Goal: Task Accomplishment & Management: Complete application form

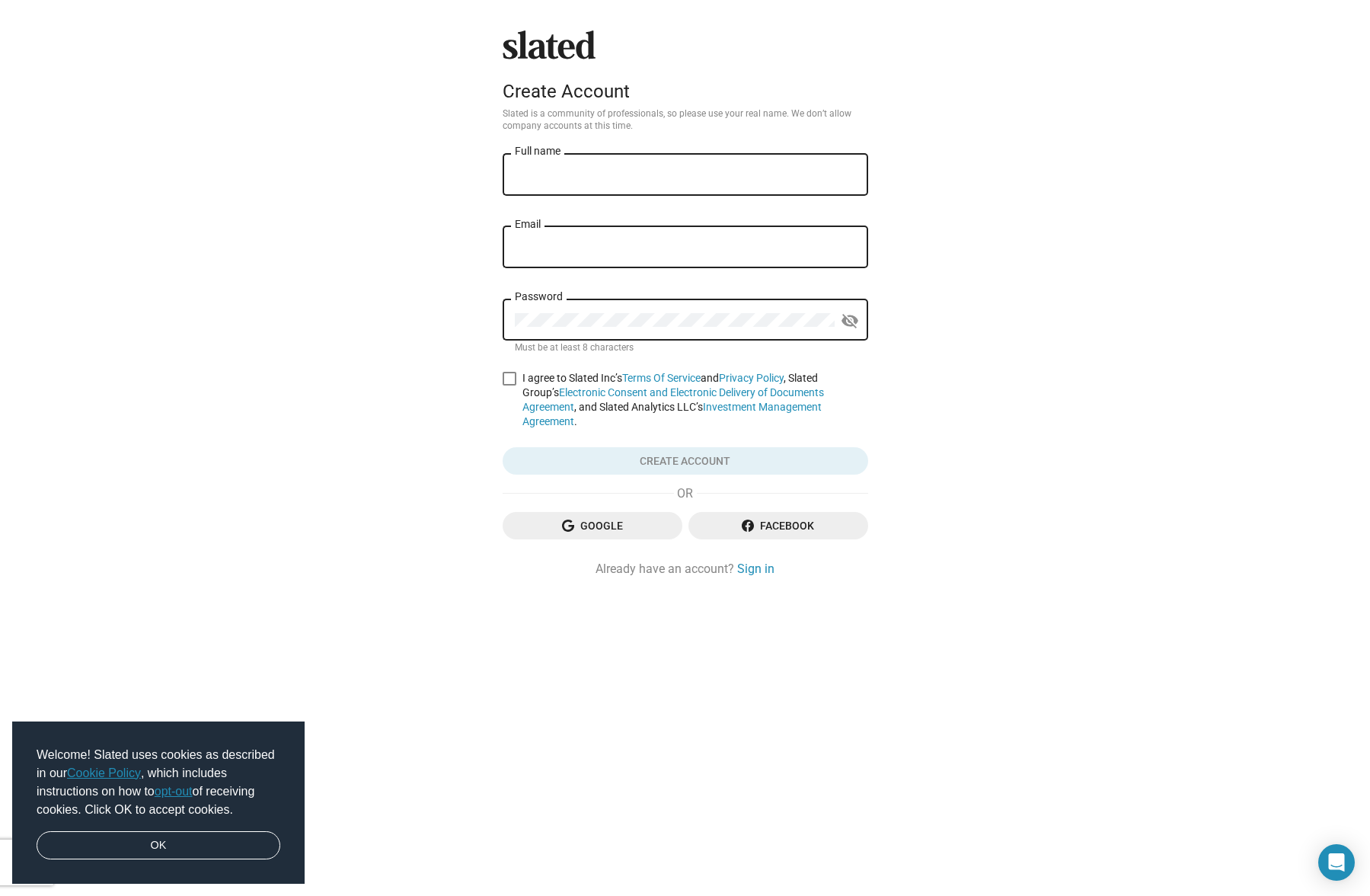
click at [616, 177] on input "Full name" at bounding box center [685, 175] width 341 height 14
type input "[PERSON_NAME]"
type input "[EMAIL_ADDRESS][DOMAIN_NAME]"
click at [638, 313] on div "Password" at bounding box center [674, 318] width 320 height 45
click at [507, 374] on span at bounding box center [510, 378] width 14 height 14
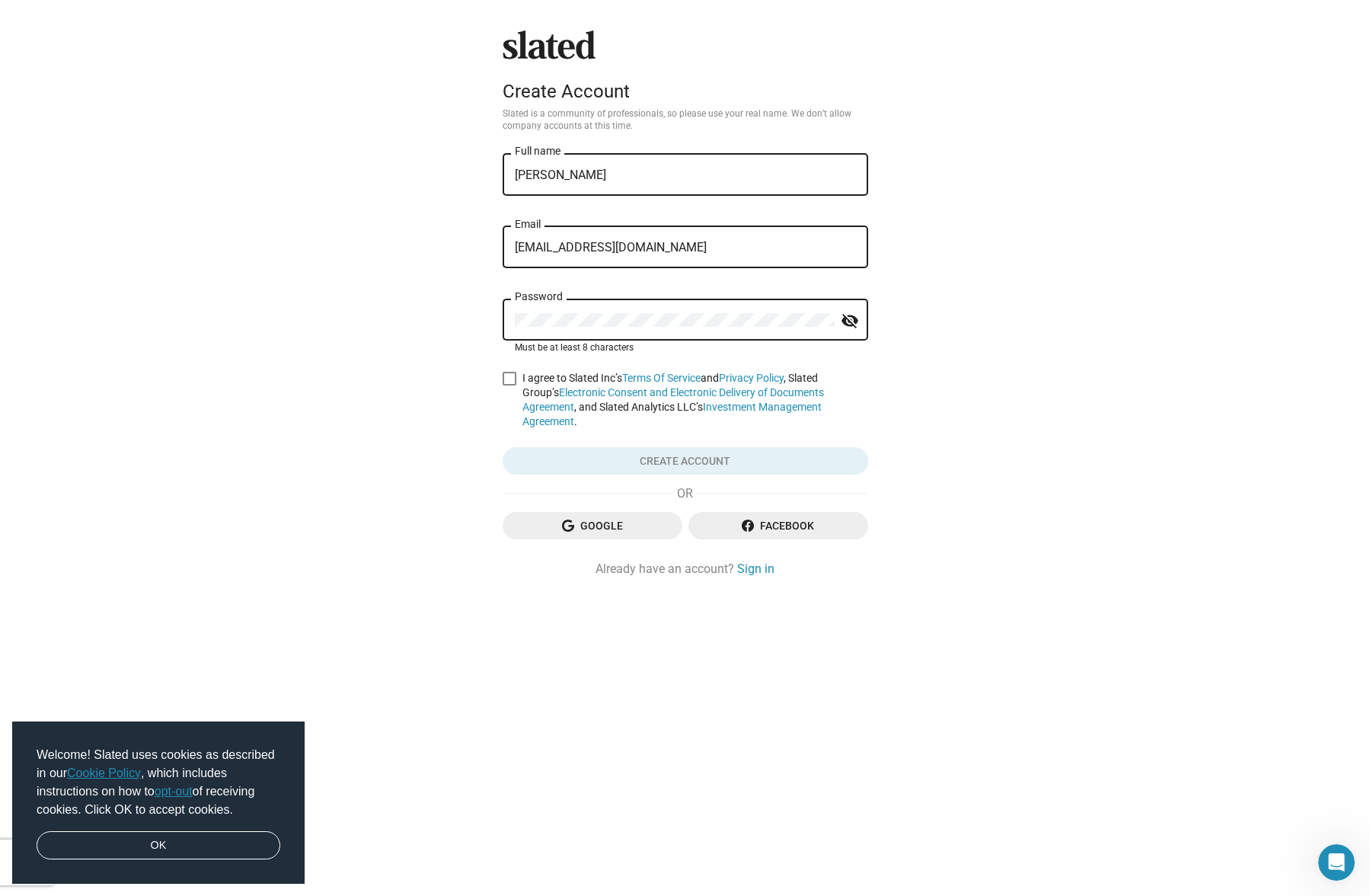
click at [508, 385] on input "I agree to Slated Inc’s Terms Of Service and Privacy Policy , Slated Group’s El…" at bounding box center [508, 385] width 1 height 1
checkbox input "true"
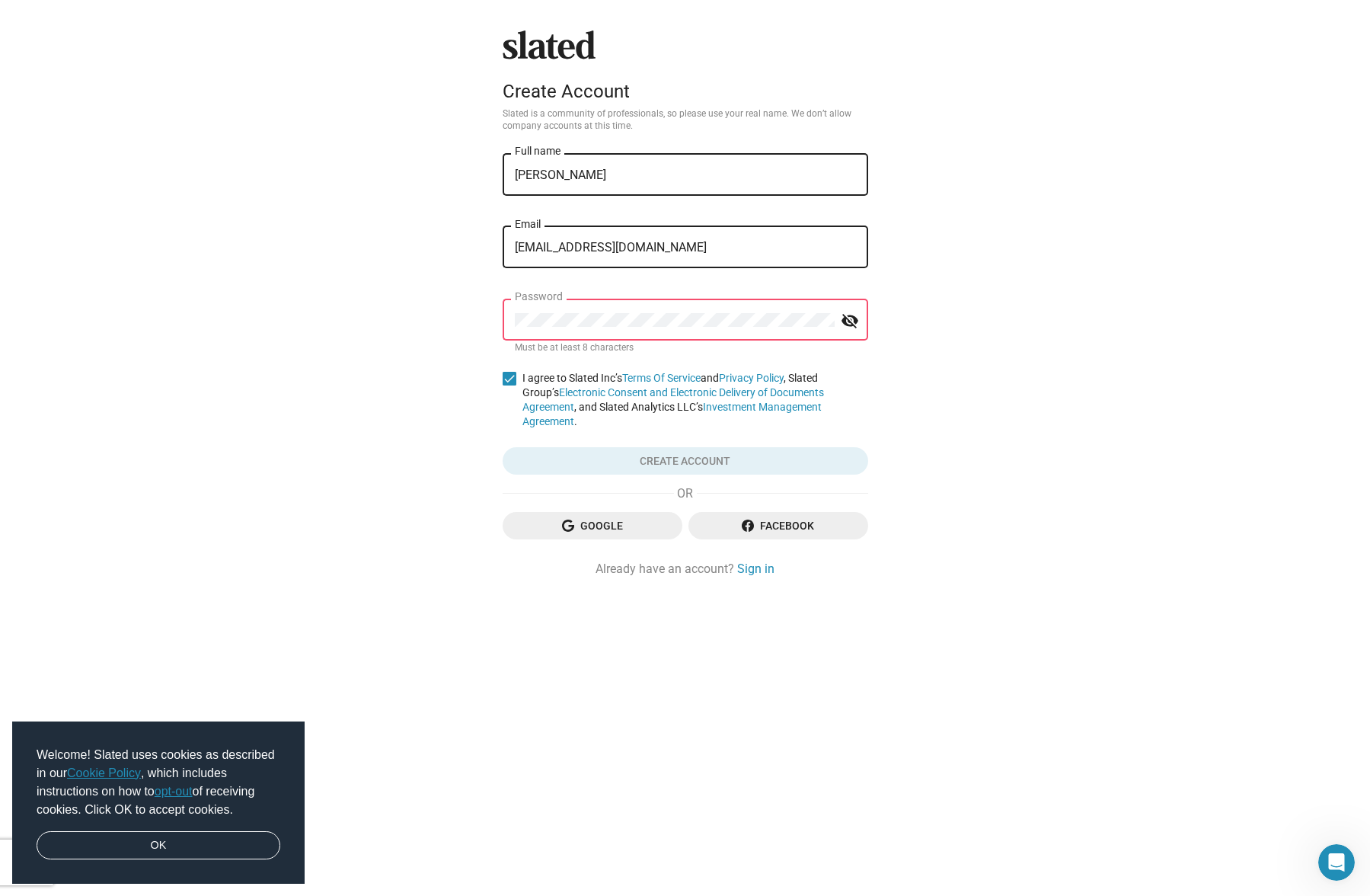
click at [1047, 401] on div "Slated Create Account Slated is a community of professionals, so please use you…" at bounding box center [685, 448] width 1370 height 896
click at [657, 313] on div "Password" at bounding box center [674, 318] width 320 height 45
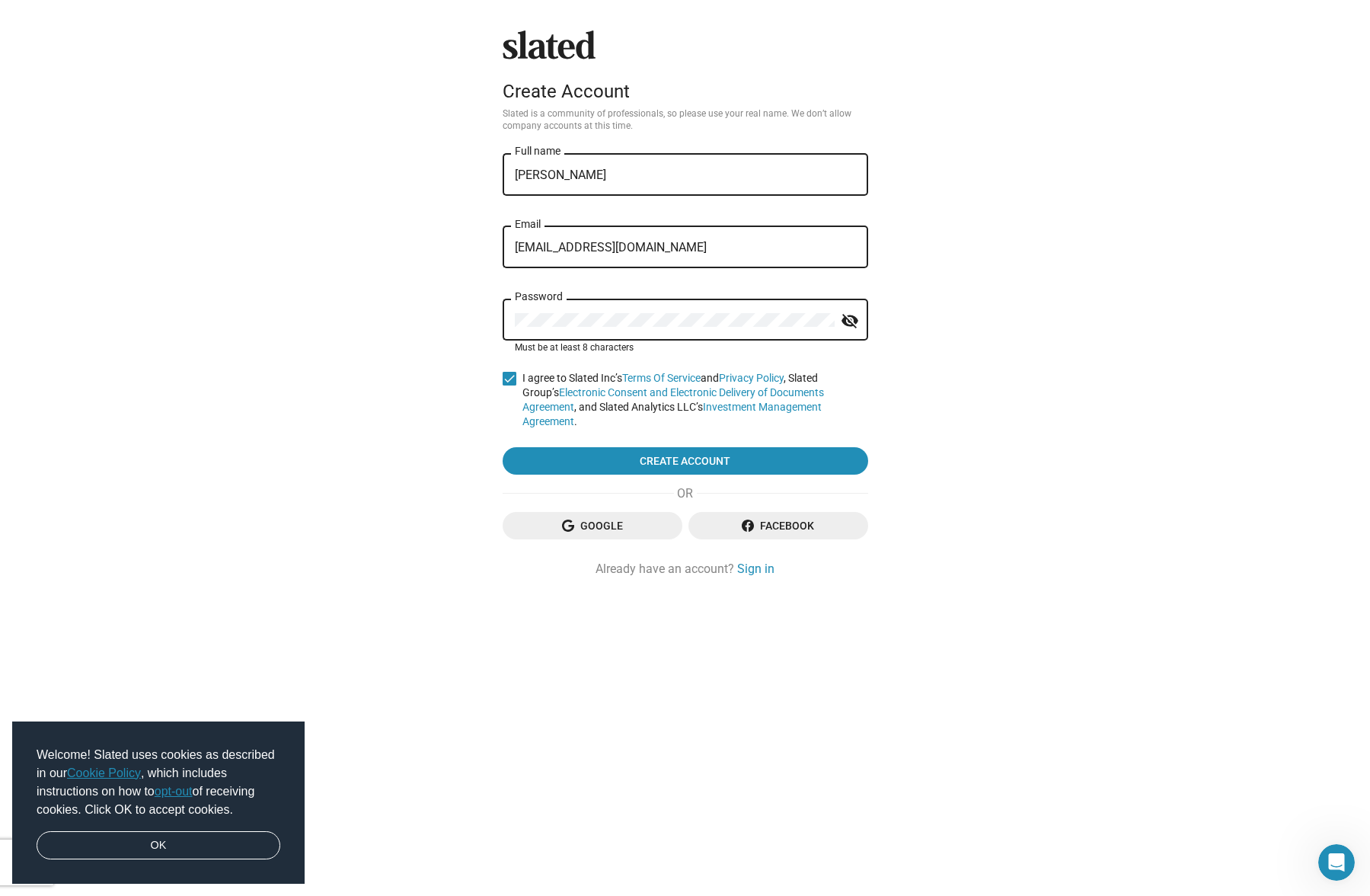
click at [846, 320] on mat-icon "visibility_off" at bounding box center [850, 320] width 18 height 24
click at [688, 447] on span "Create account" at bounding box center [685, 461] width 341 height 28
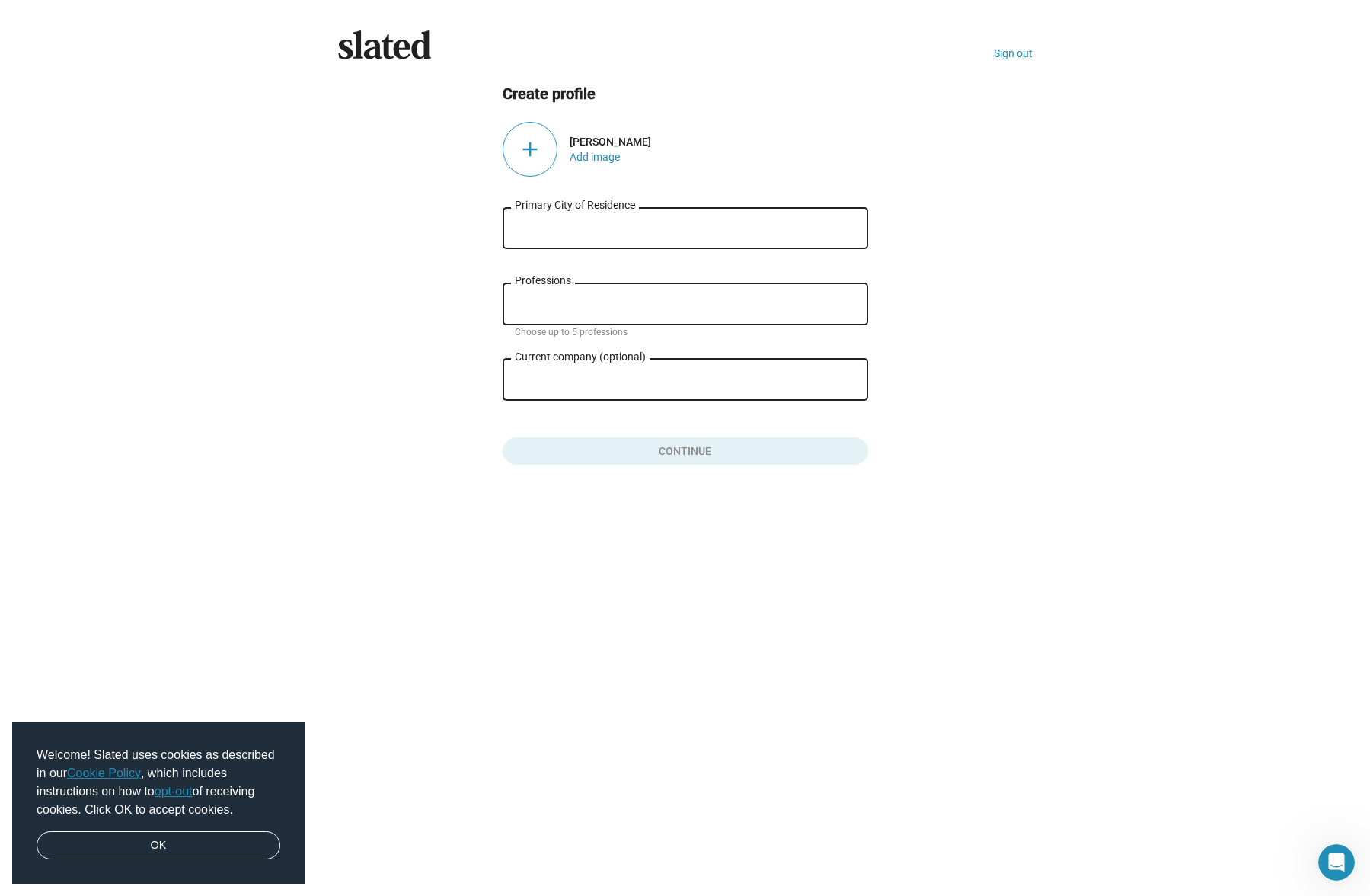
click at [586, 219] on div "Primary City of Residence" at bounding box center [685, 226] width 341 height 45
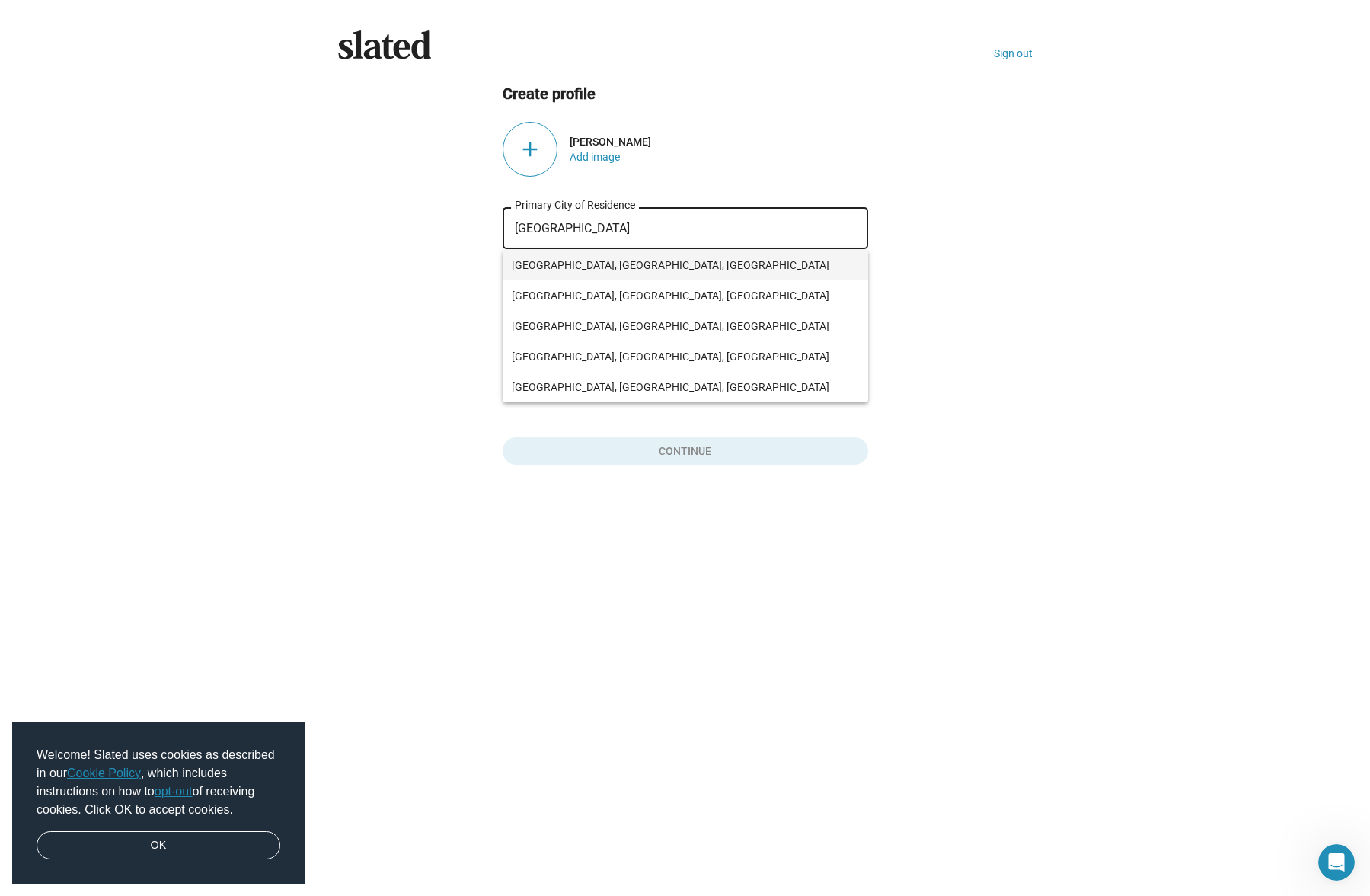
click at [586, 259] on span "[GEOGRAPHIC_DATA], [GEOGRAPHIC_DATA], [GEOGRAPHIC_DATA]" at bounding box center [685, 265] width 347 height 31
type input "[GEOGRAPHIC_DATA], [GEOGRAPHIC_DATA], [GEOGRAPHIC_DATA]"
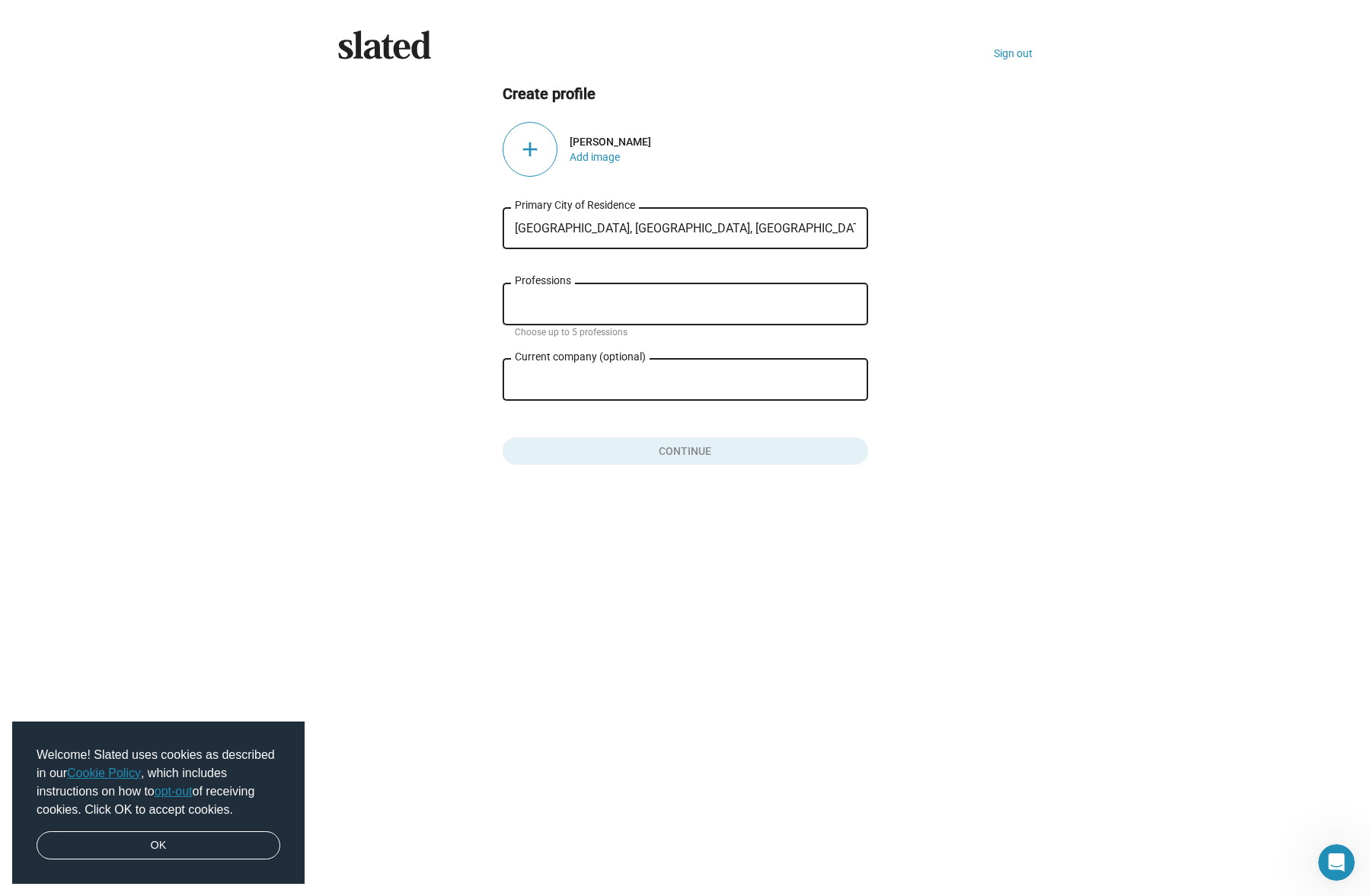
click at [599, 306] on input "Professions" at bounding box center [688, 305] width 341 height 14
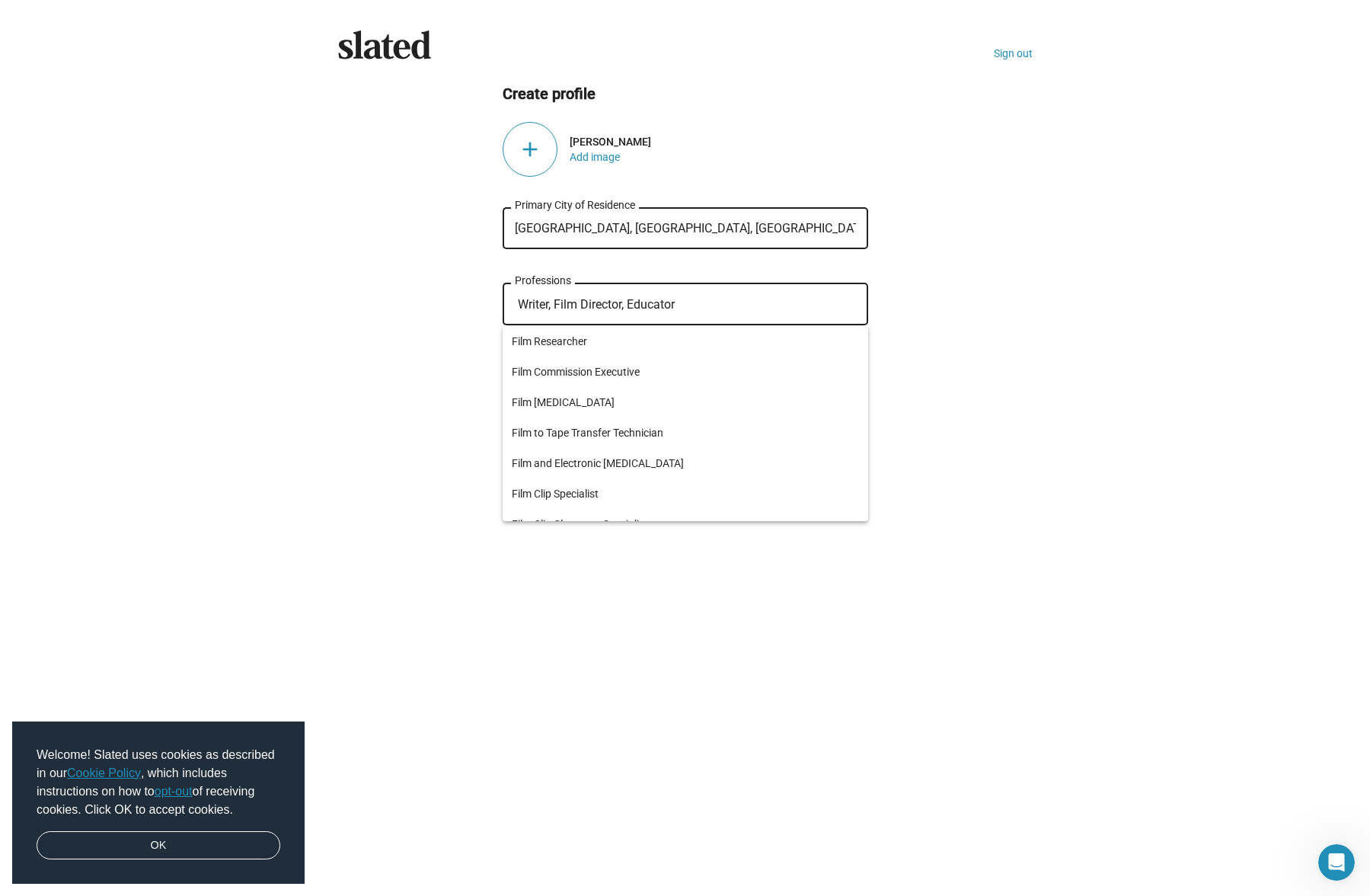
type input "Writer, Film Director, Educator"
click at [938, 347] on ng-component "Create profile add Christopher Swider Add image Chicago, IL, USA Primary City o…" at bounding box center [685, 274] width 695 height 381
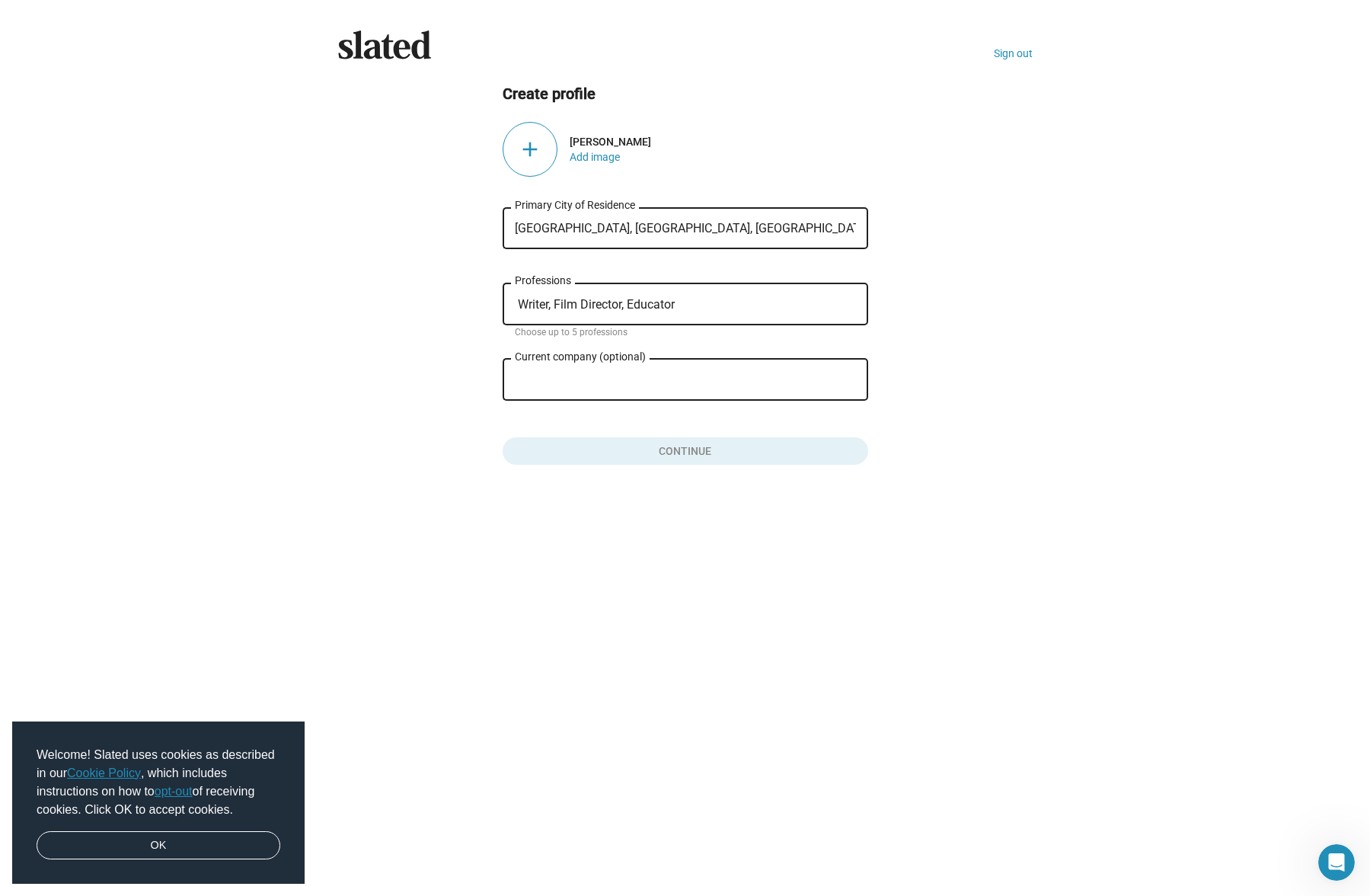
click at [558, 376] on input "Current company (optional)" at bounding box center [674, 380] width 320 height 14
type input "Opus 27 Productions"
click at [678, 450] on button "Click here to validate form" at bounding box center [686, 448] width 365 height 34
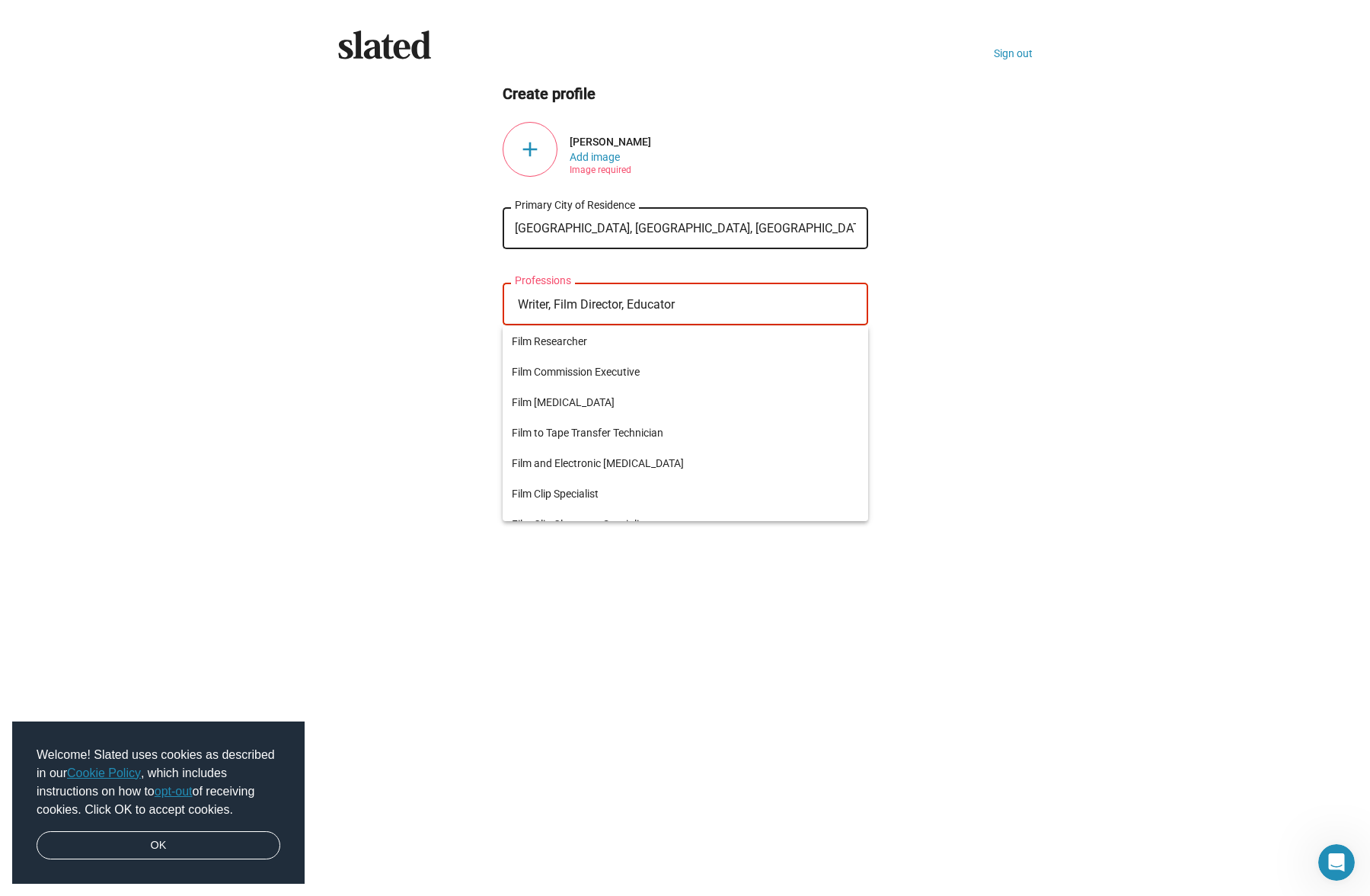
click at [640, 302] on input "Writer, Film Director, Educator" at bounding box center [688, 305] width 341 height 14
click at [689, 301] on input "Writer, Film Director, Educator" at bounding box center [688, 305] width 341 height 14
drag, startPoint x: 691, startPoint y: 304, endPoint x: 552, endPoint y: 307, distance: 139.0
click at [547, 310] on input "Writer, Film Director, Educator" at bounding box center [688, 305] width 341 height 14
type input "Write"
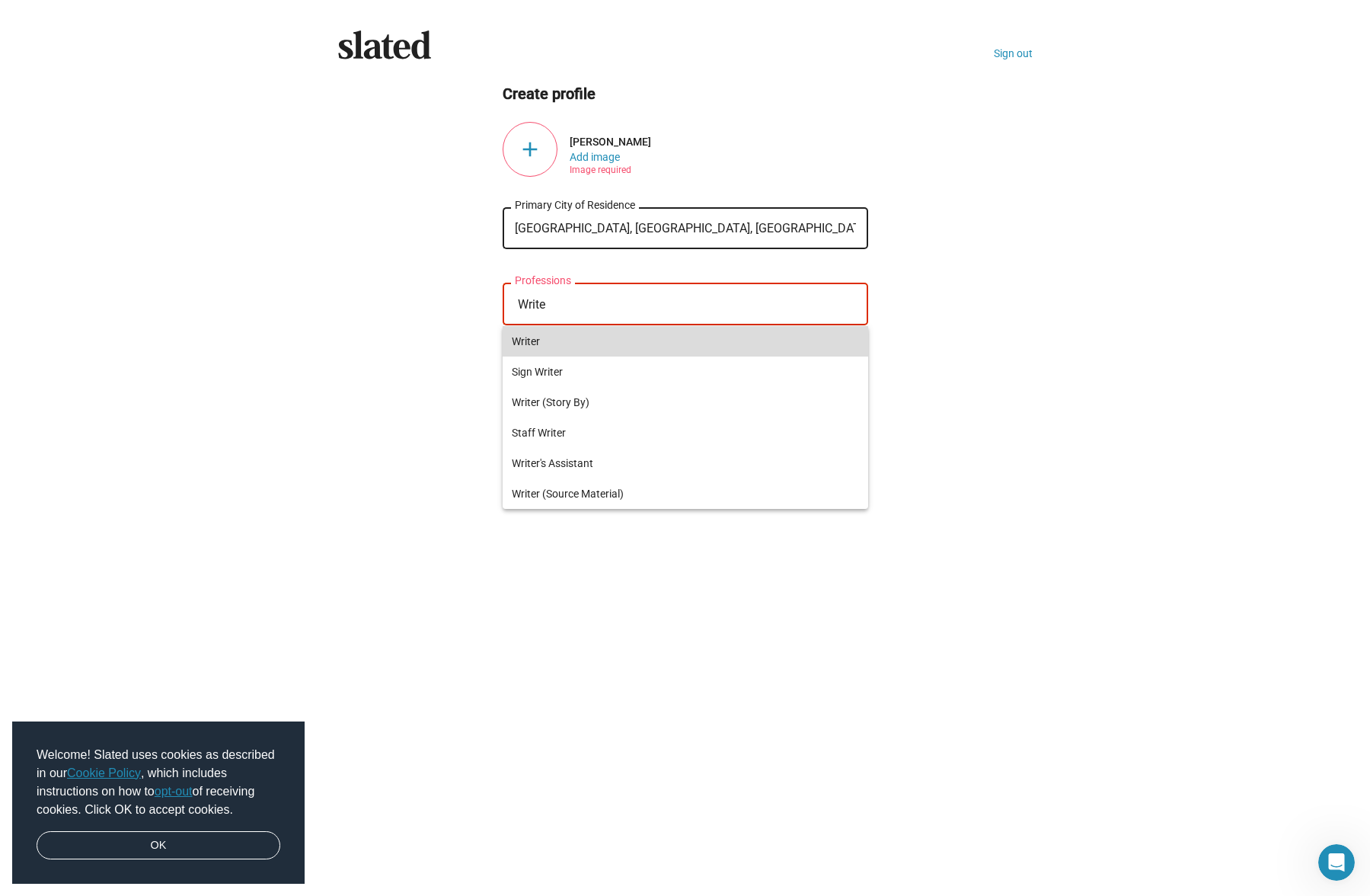
click at [546, 338] on span "Writer" at bounding box center [685, 341] width 347 height 31
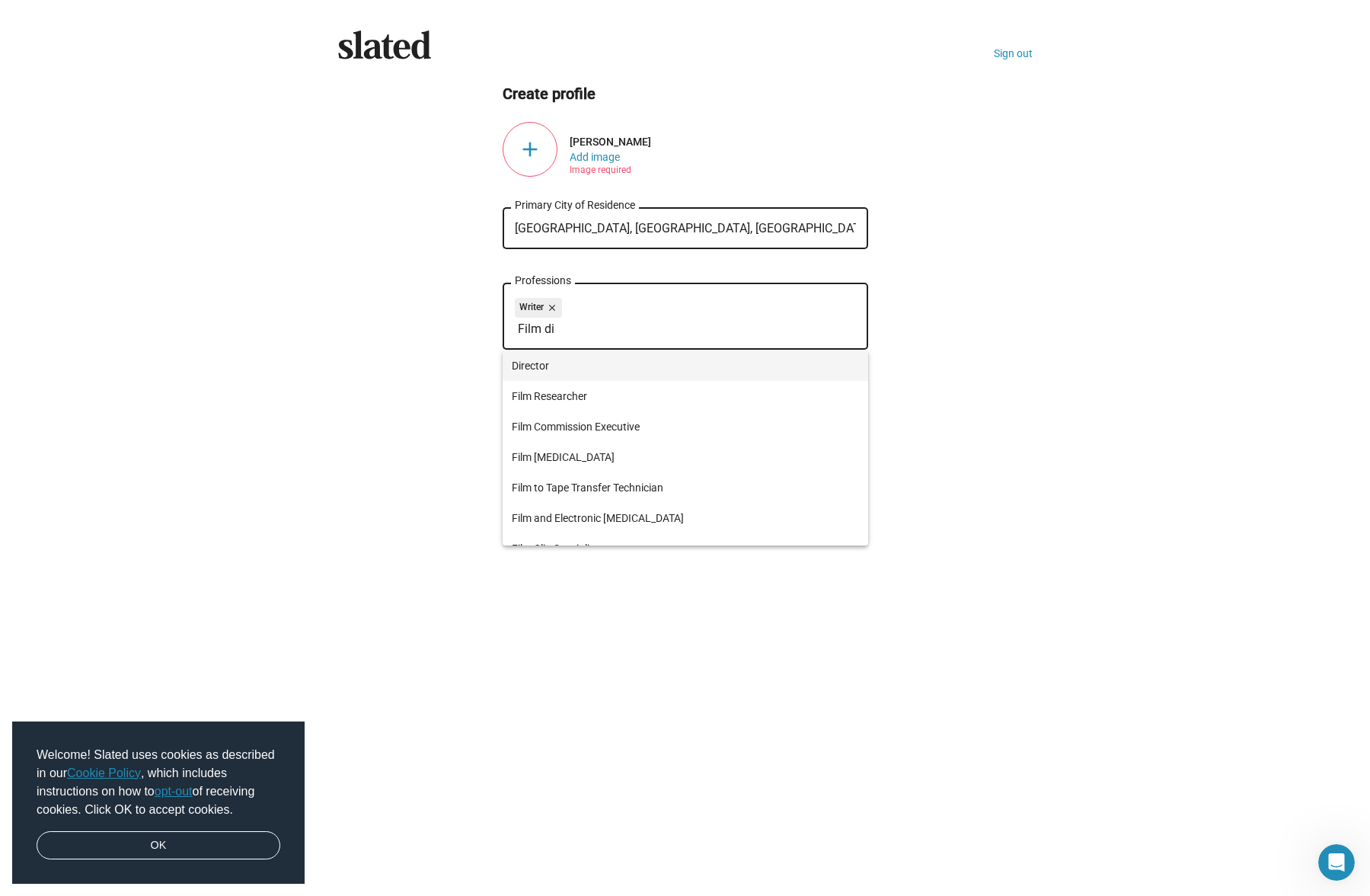
type input "Film di"
click at [538, 360] on span "Director" at bounding box center [685, 365] width 347 height 31
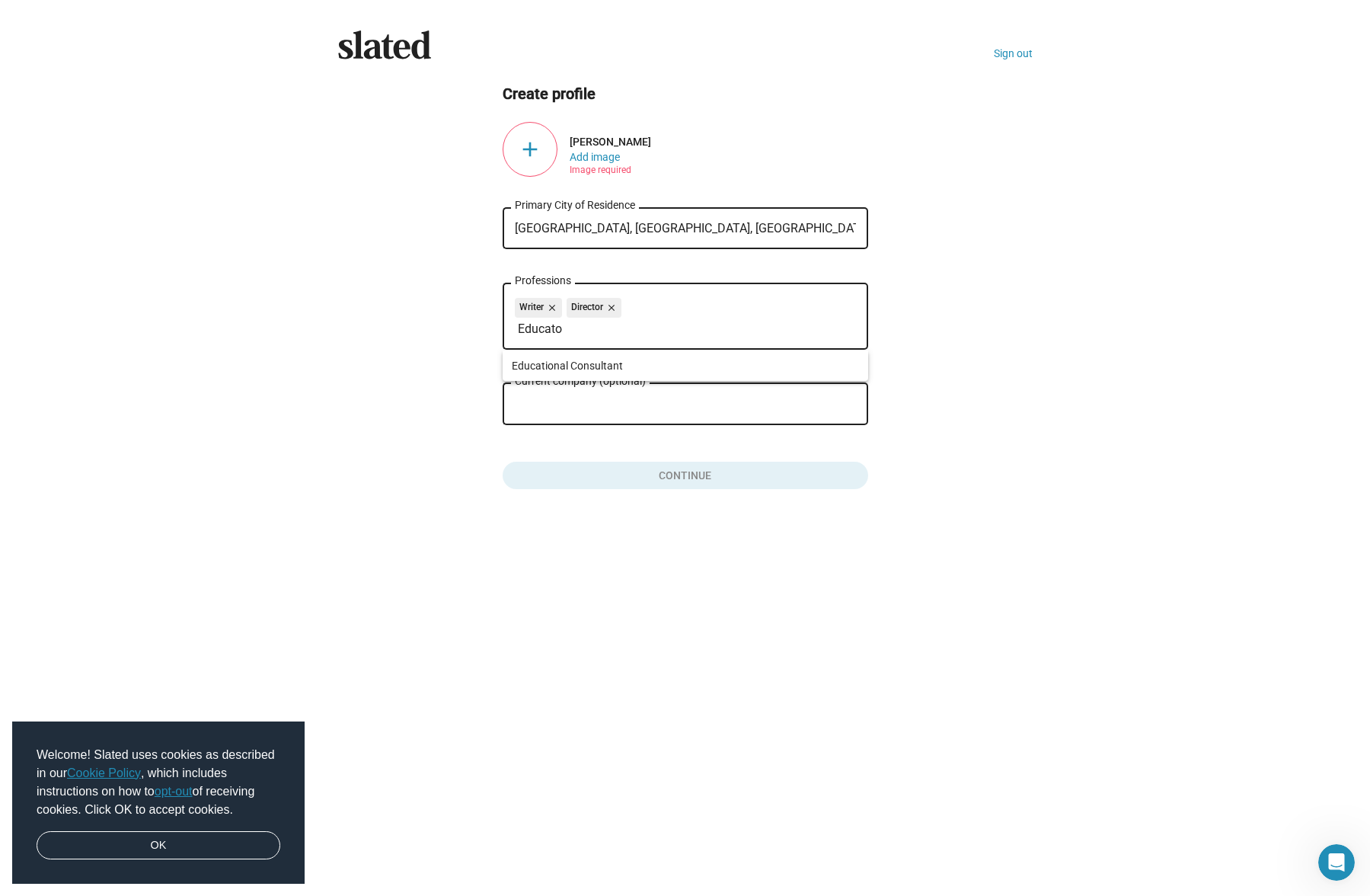
type input "Educator"
click at [613, 326] on input "Educator" at bounding box center [688, 329] width 341 height 14
drag, startPoint x: 553, startPoint y: 331, endPoint x: 490, endPoint y: 326, distance: 63.2
click at [490, 326] on ng-component "Create profile add Christopher Swider Add image Image required Chicago, IL, USA…" at bounding box center [685, 287] width 695 height 406
type input "Professor"
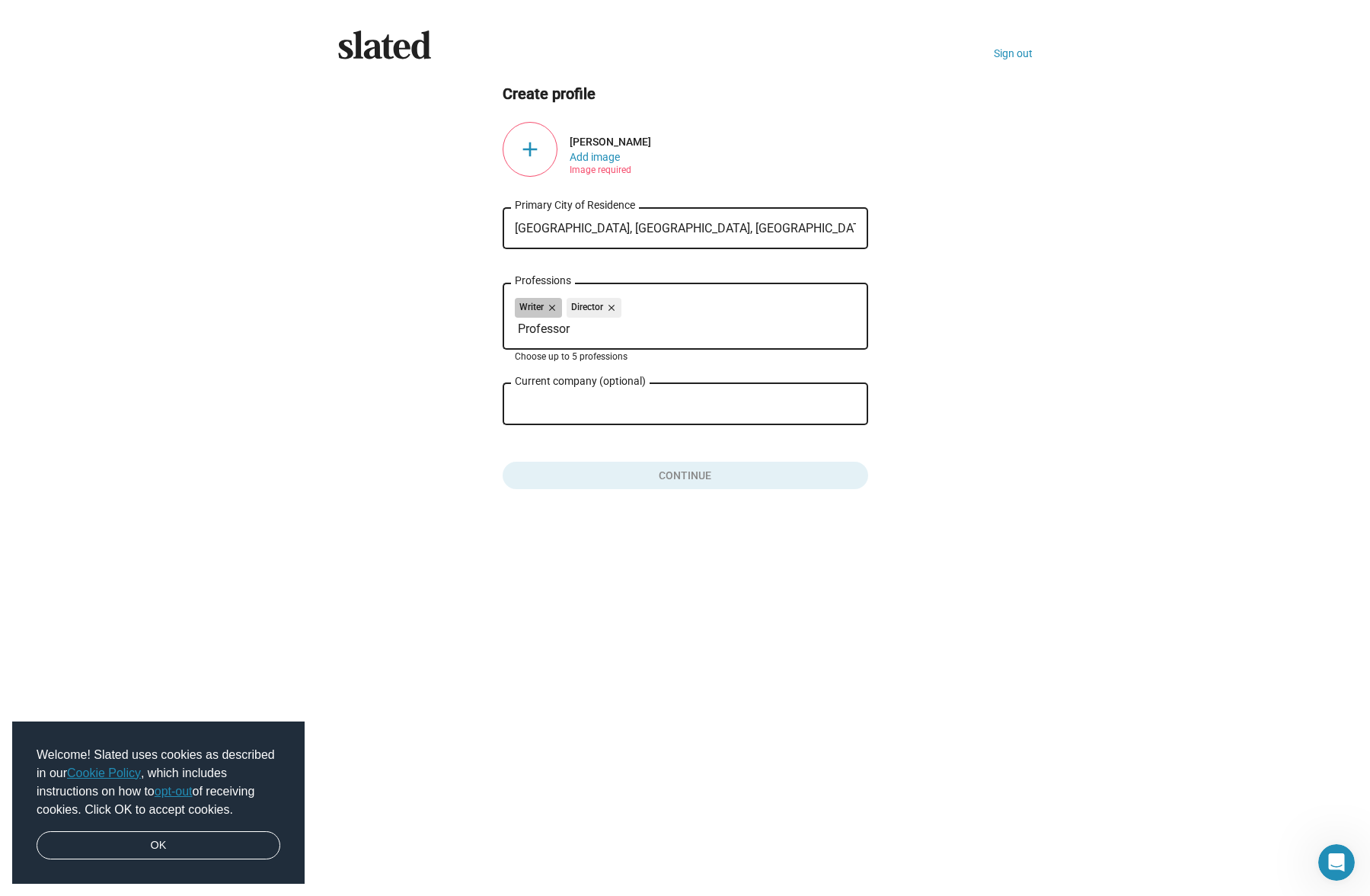
click at [704, 307] on div "Writer close Director close" at bounding box center [685, 310] width 341 height 24
click at [688, 335] on input "Professor" at bounding box center [688, 329] width 341 height 14
drag, startPoint x: 600, startPoint y: 330, endPoint x: 518, endPoint y: 315, distance: 83.4
click at [498, 329] on ng-component "Create profile add Christopher Swider Add image Image required Chicago, IL, USA…" at bounding box center [685, 287] width 695 height 406
type input "e"
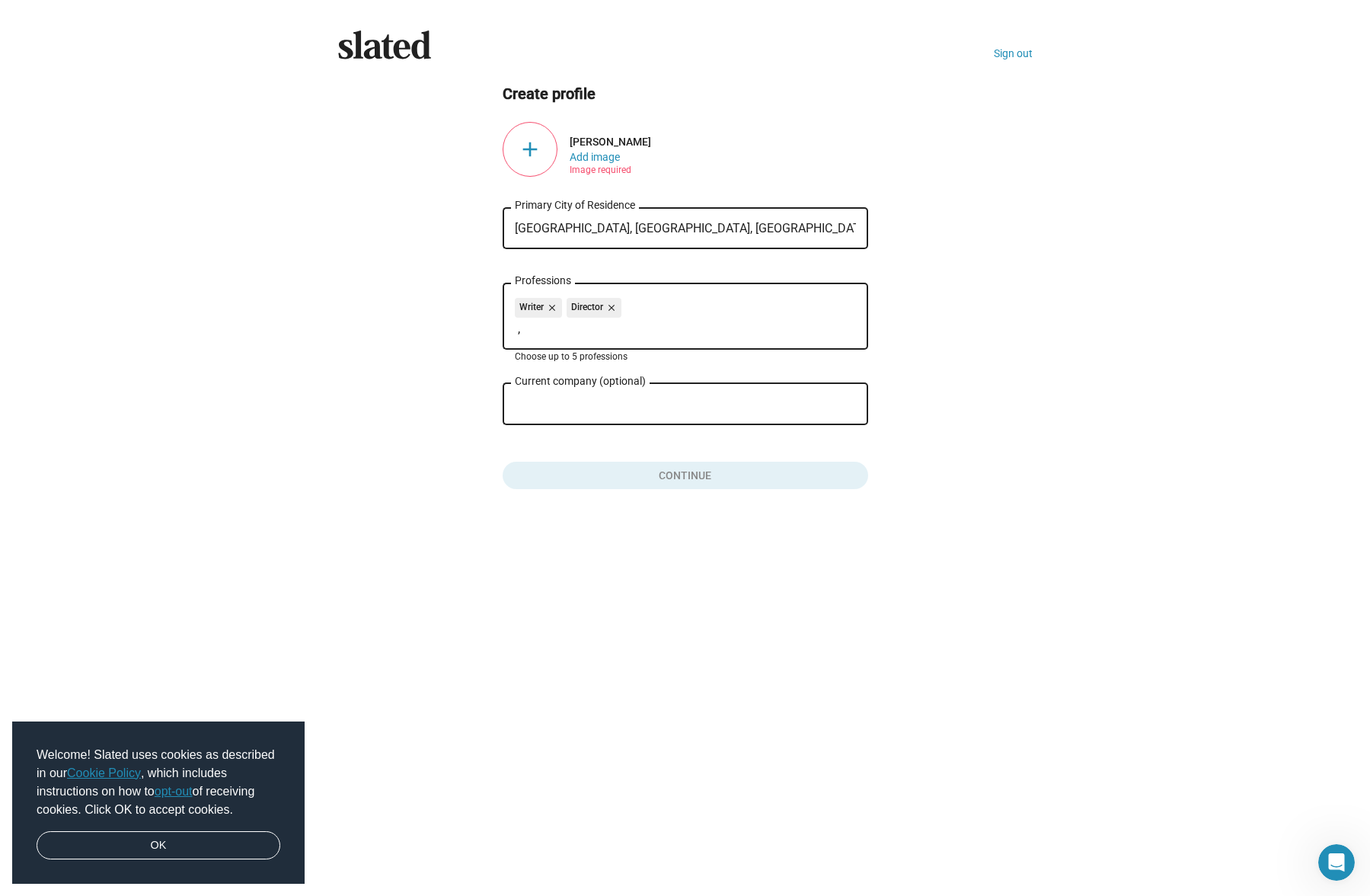
type input ","
click at [968, 281] on ng-component "Create profile add Christopher Swider Add image Image required Chicago, IL, USA…" at bounding box center [685, 287] width 695 height 406
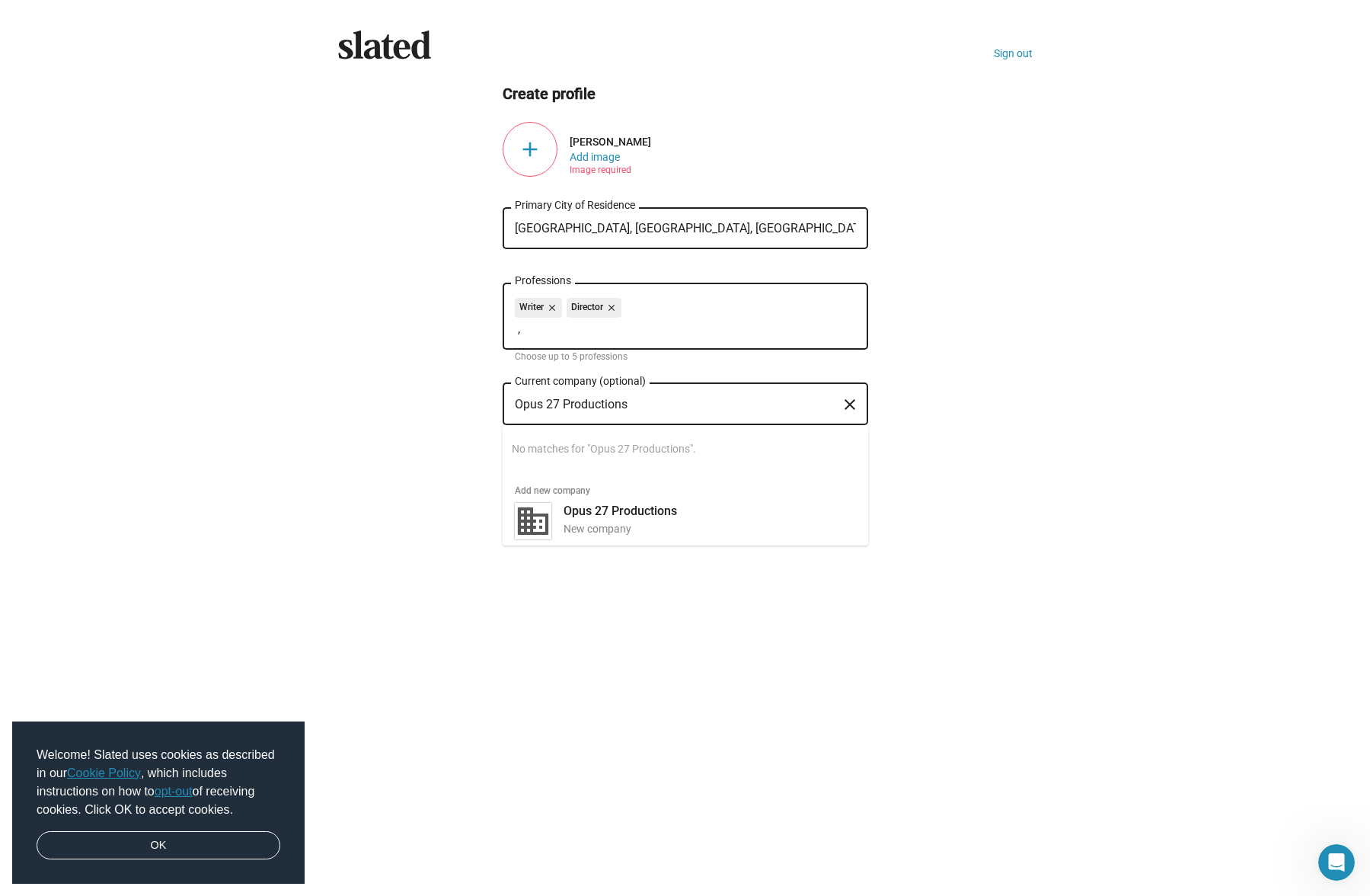
click at [694, 404] on input "Opus 27 Productions" at bounding box center [674, 404] width 320 height 14
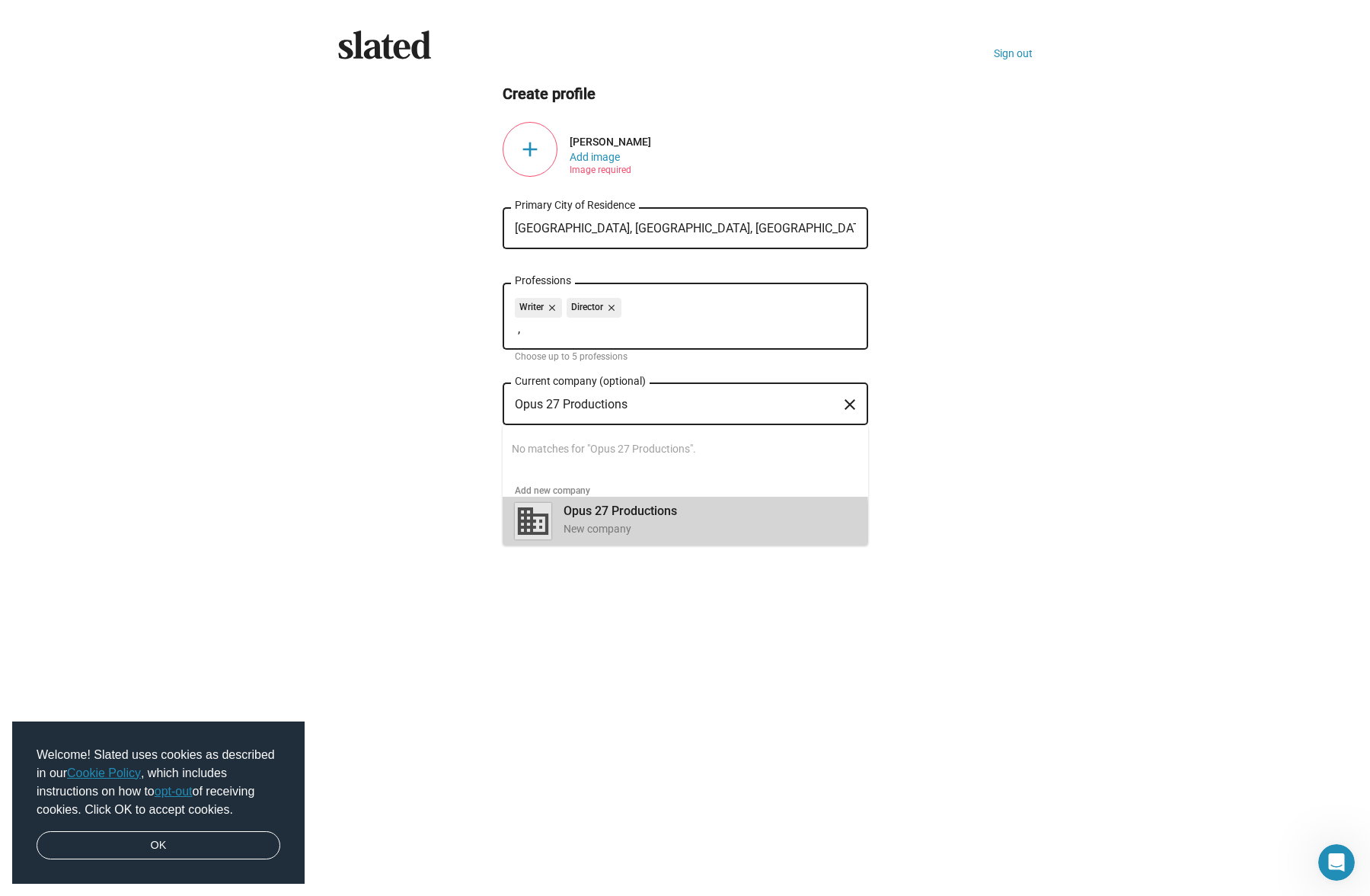
drag, startPoint x: 646, startPoint y: 523, endPoint x: 635, endPoint y: 516, distance: 13.0
click at [646, 523] on div "New company" at bounding box center [709, 528] width 293 height 15
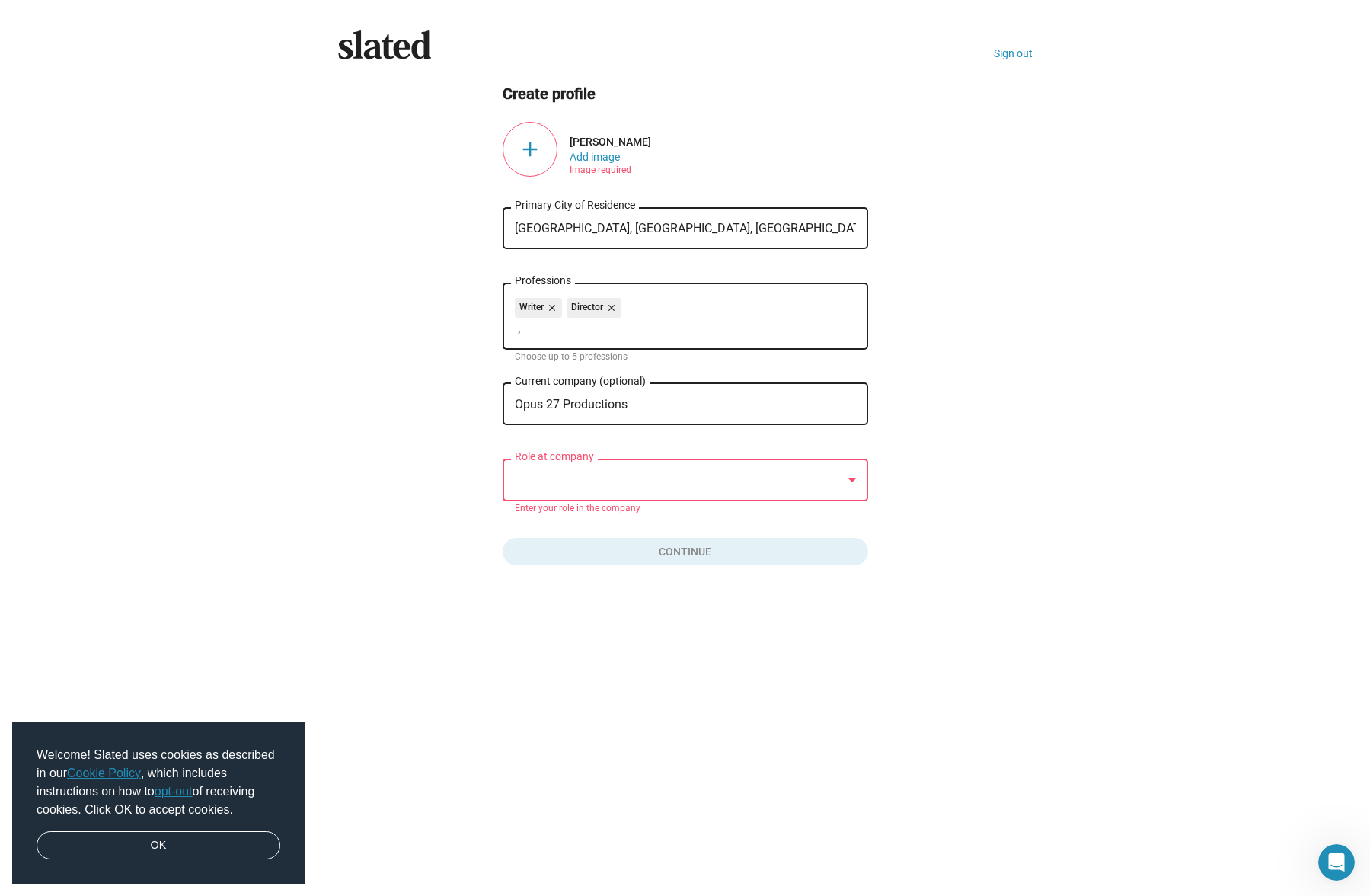
click at [618, 477] on div at bounding box center [678, 480] width 327 height 16
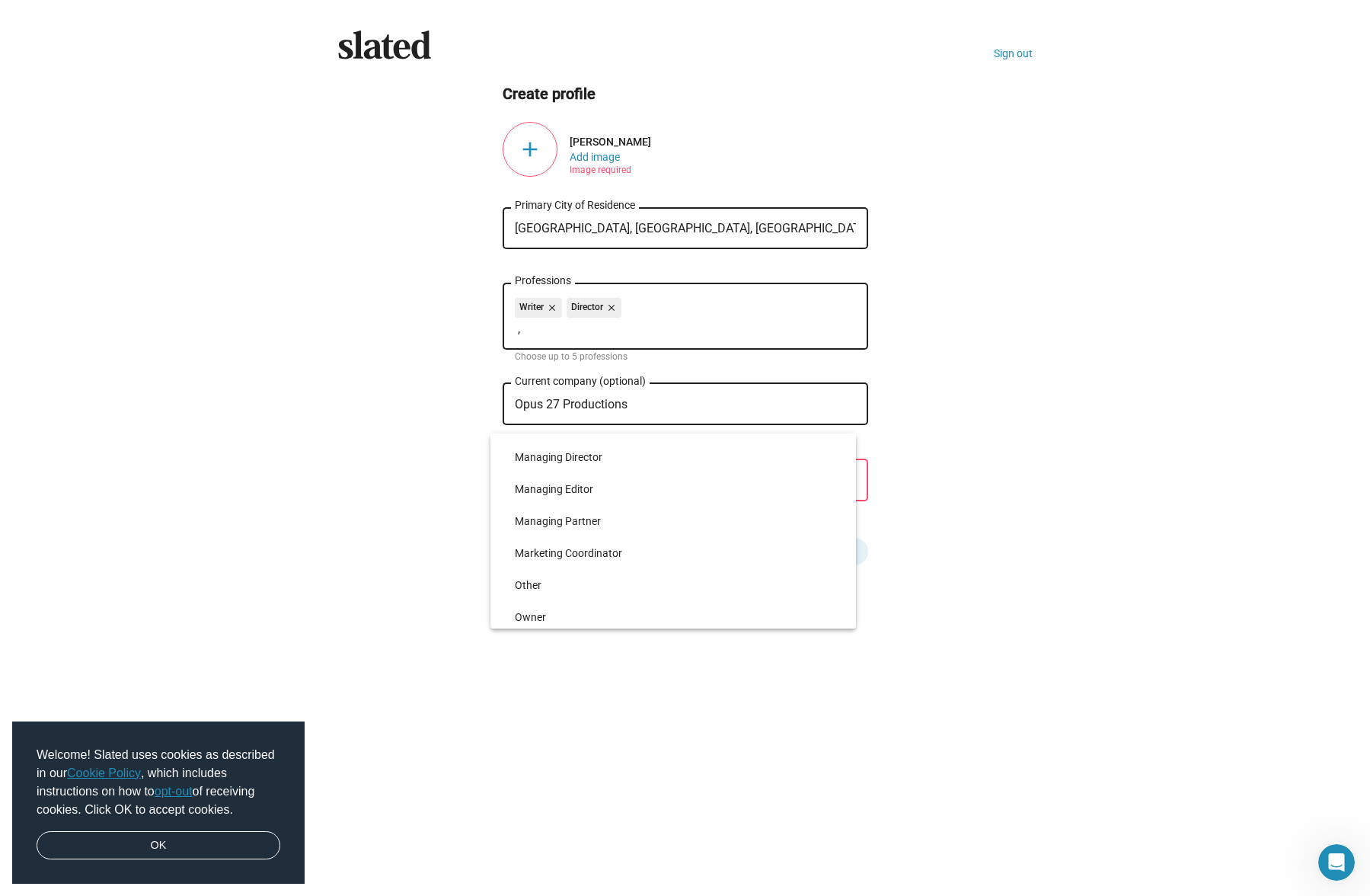
scroll to position [3323, 0]
click at [604, 403] on div at bounding box center [685, 448] width 1370 height 896
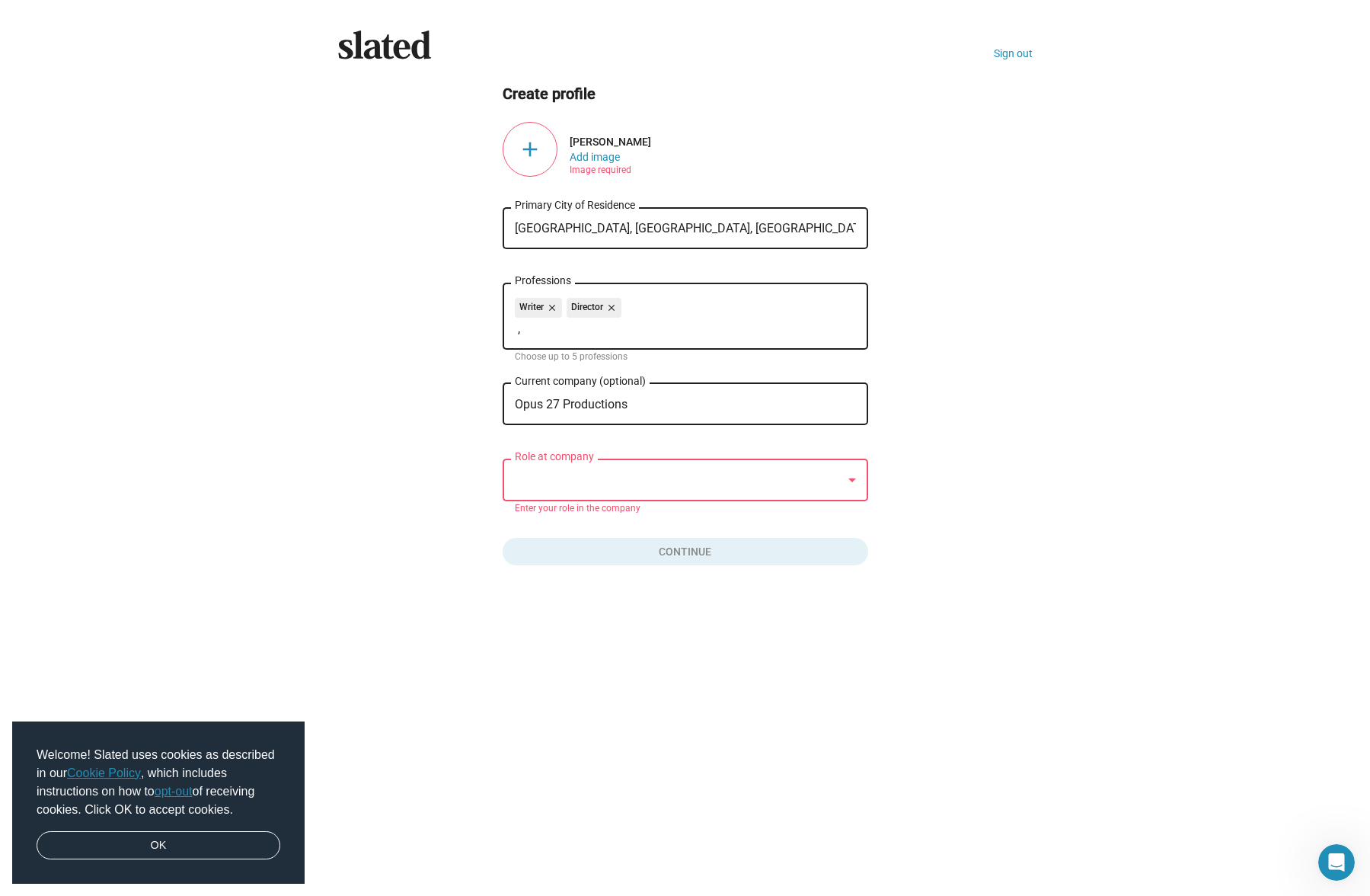
click at [605, 403] on input "Opus 27 Productions" at bounding box center [674, 404] width 320 height 14
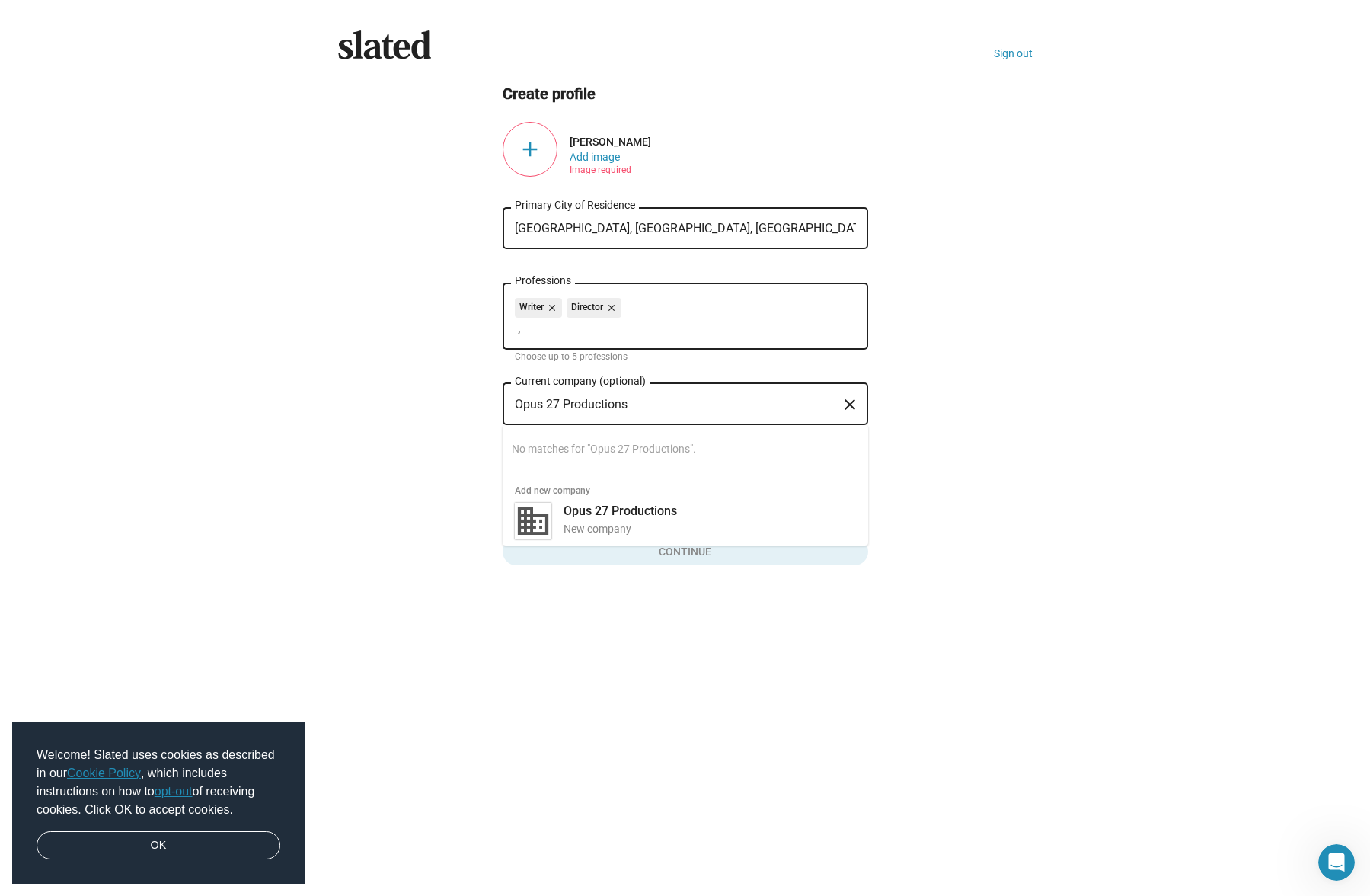
click at [964, 493] on ng-component "Create profile add Christopher Swider Add image Image required Chicago, IL, USA…" at bounding box center [685, 325] width 695 height 482
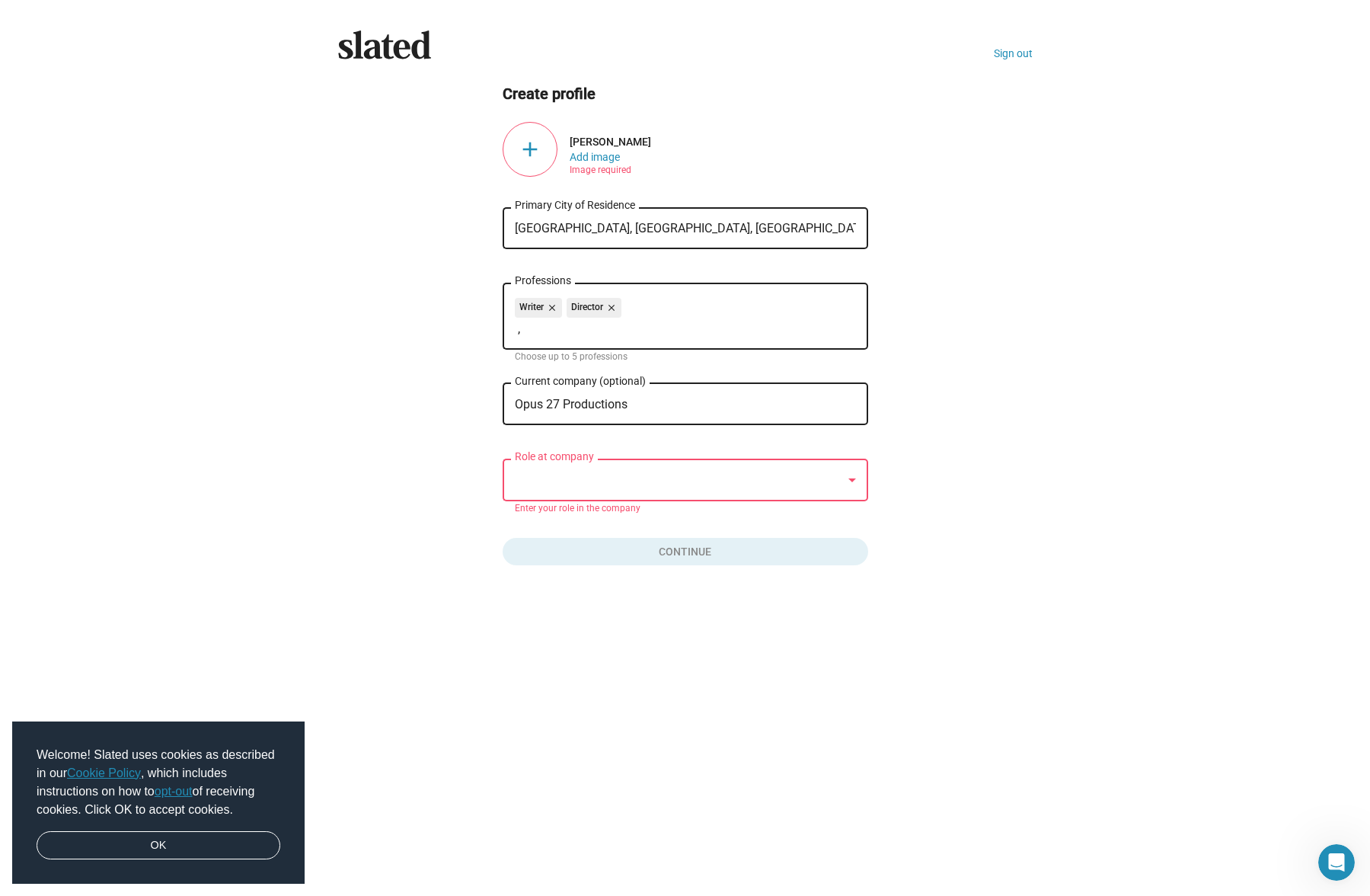
click at [664, 480] on div at bounding box center [678, 480] width 327 height 16
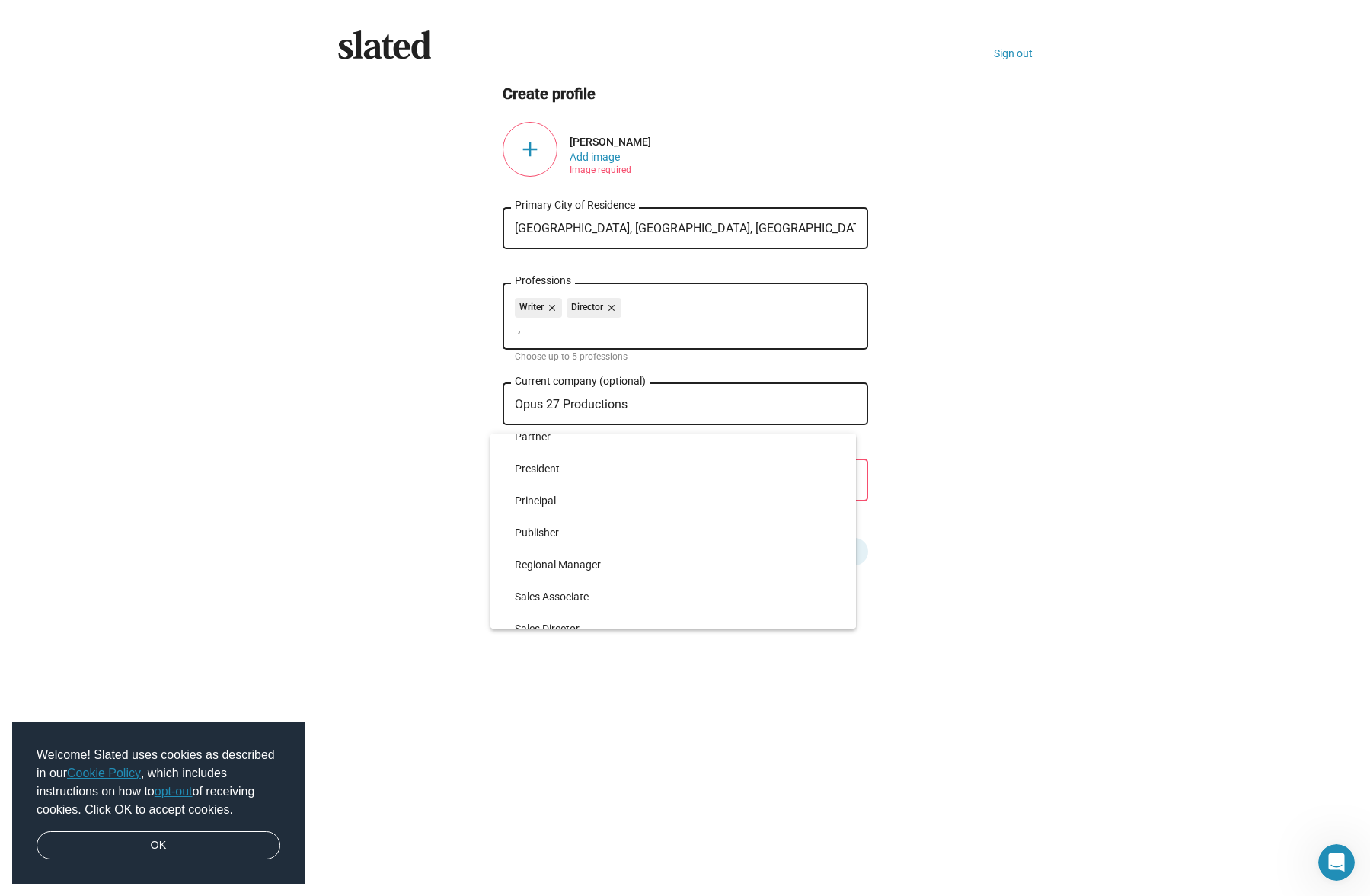
scroll to position [3368, 0]
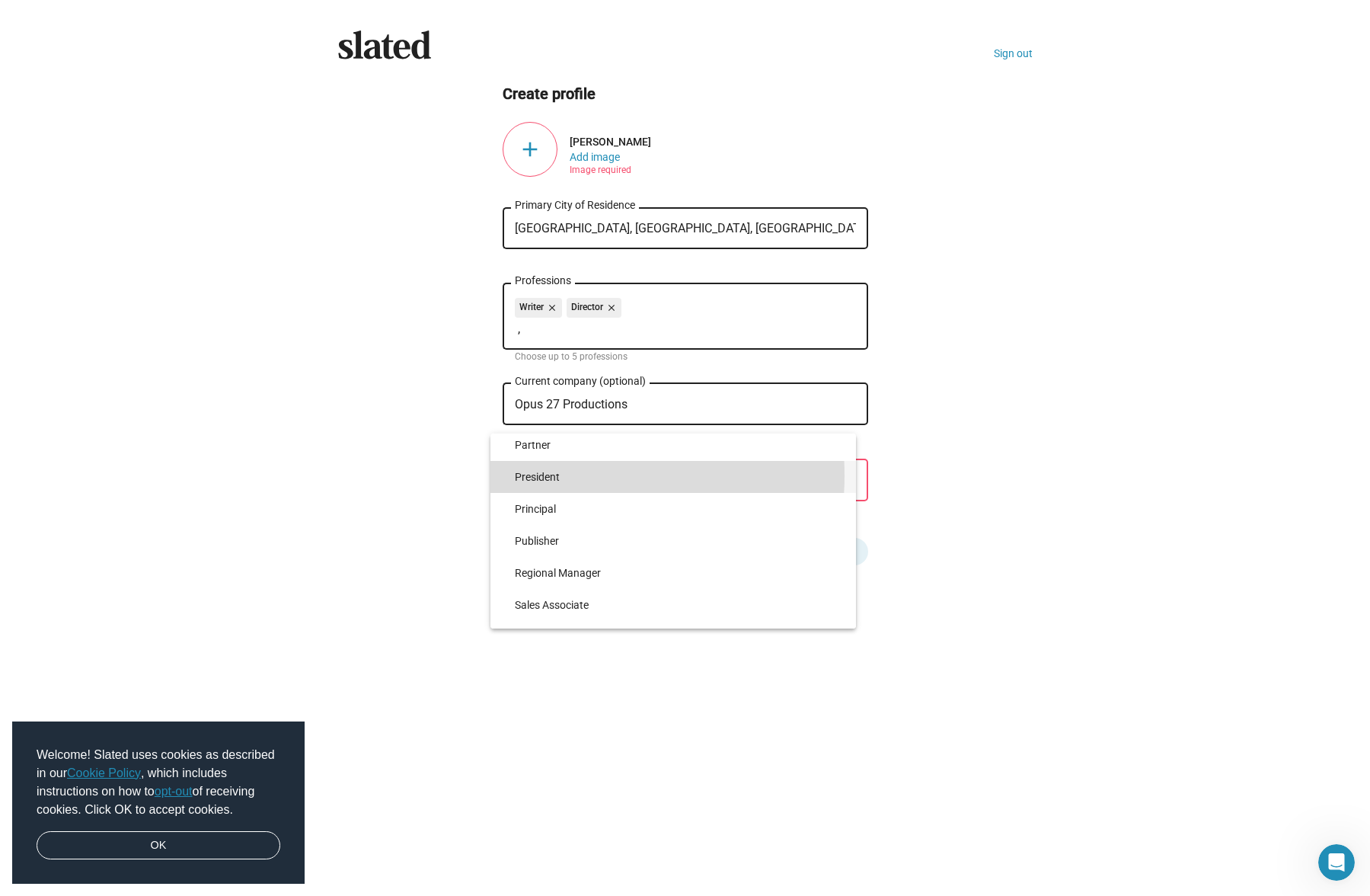
click at [547, 476] on span "President" at bounding box center [679, 477] width 329 height 32
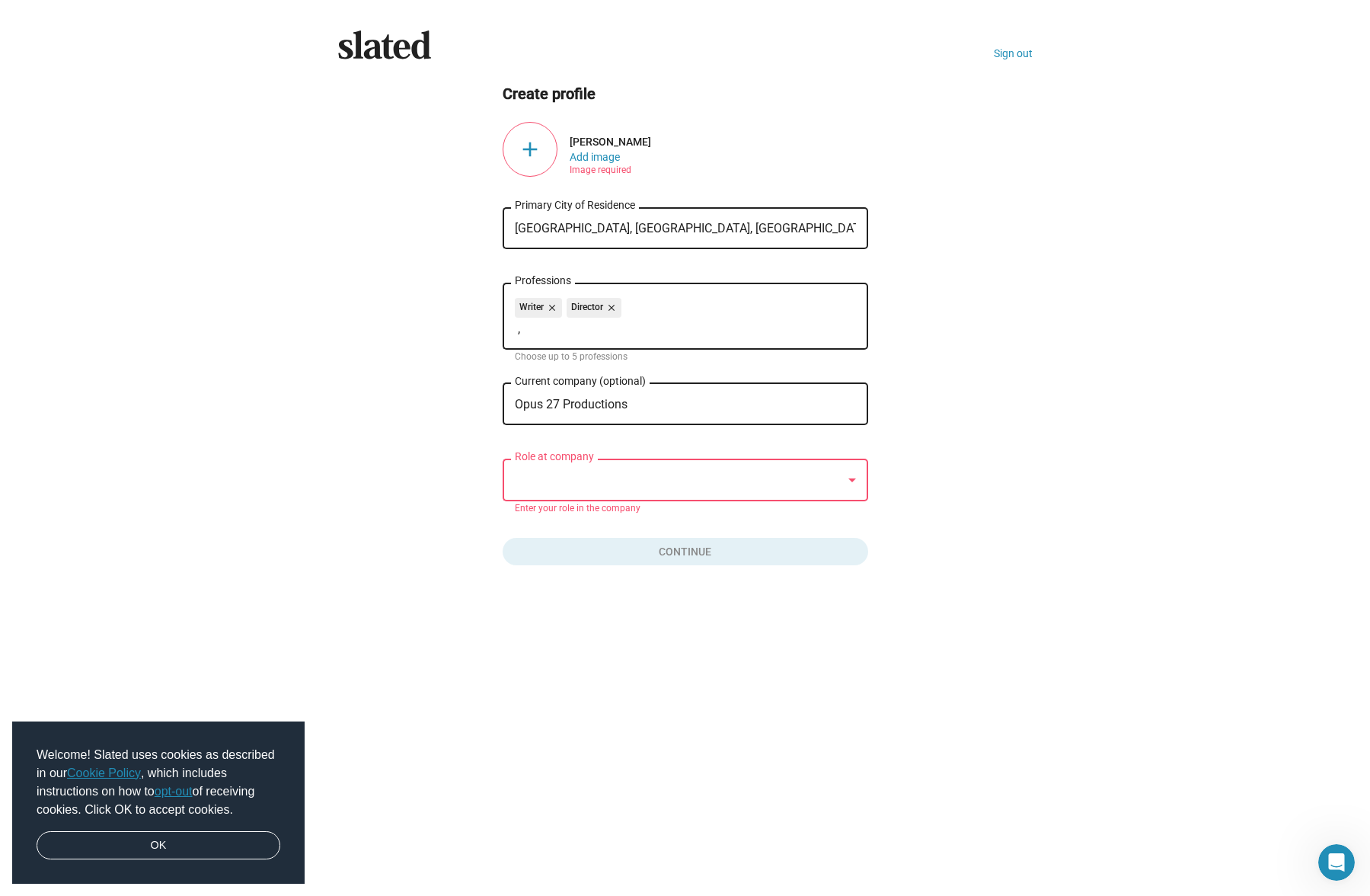
scroll to position [3358, 0]
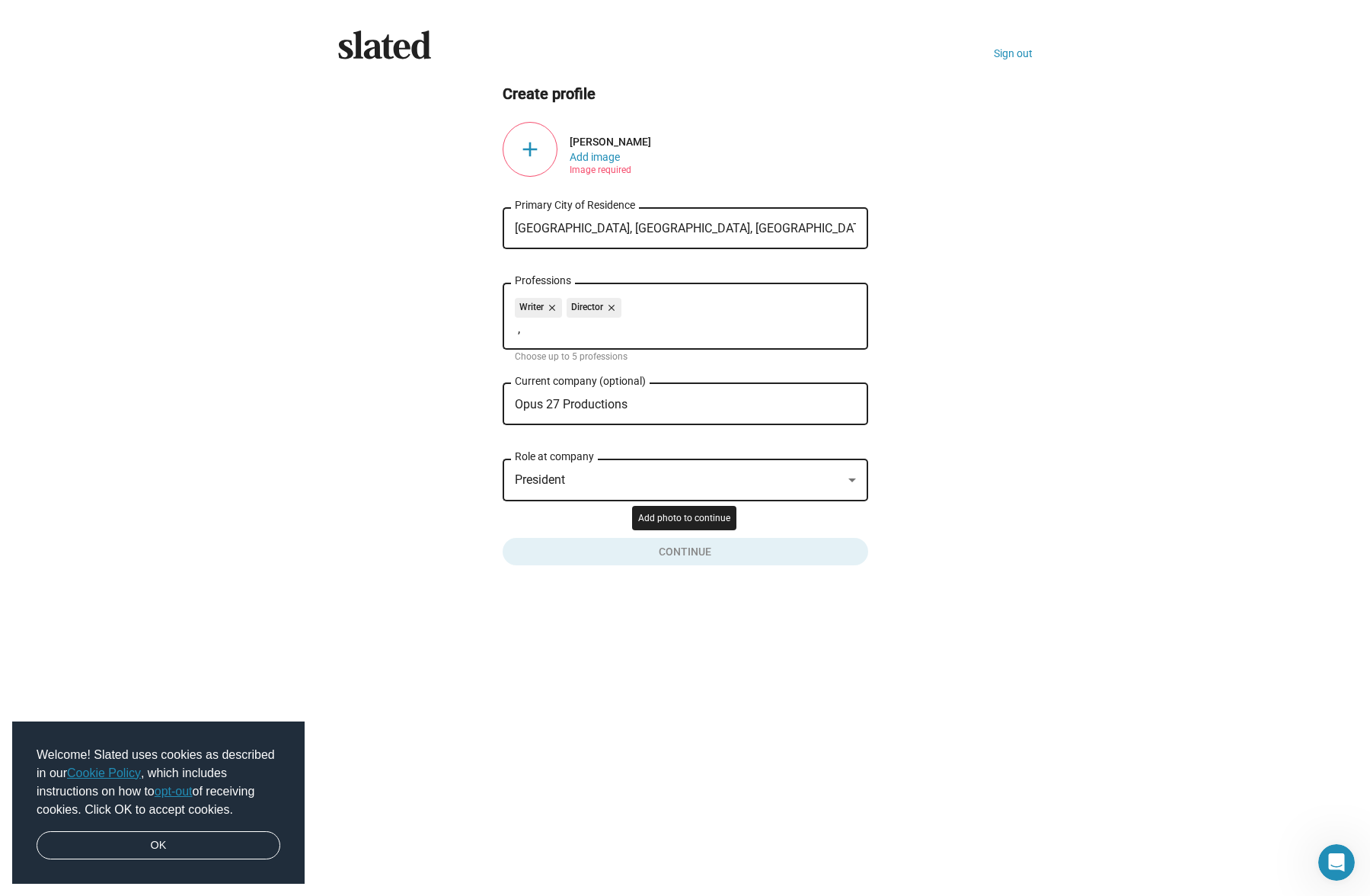
click at [694, 553] on button "Click here to validate form" at bounding box center [686, 548] width 365 height 34
click at [585, 157] on button "Add image" at bounding box center [595, 157] width 50 height 12
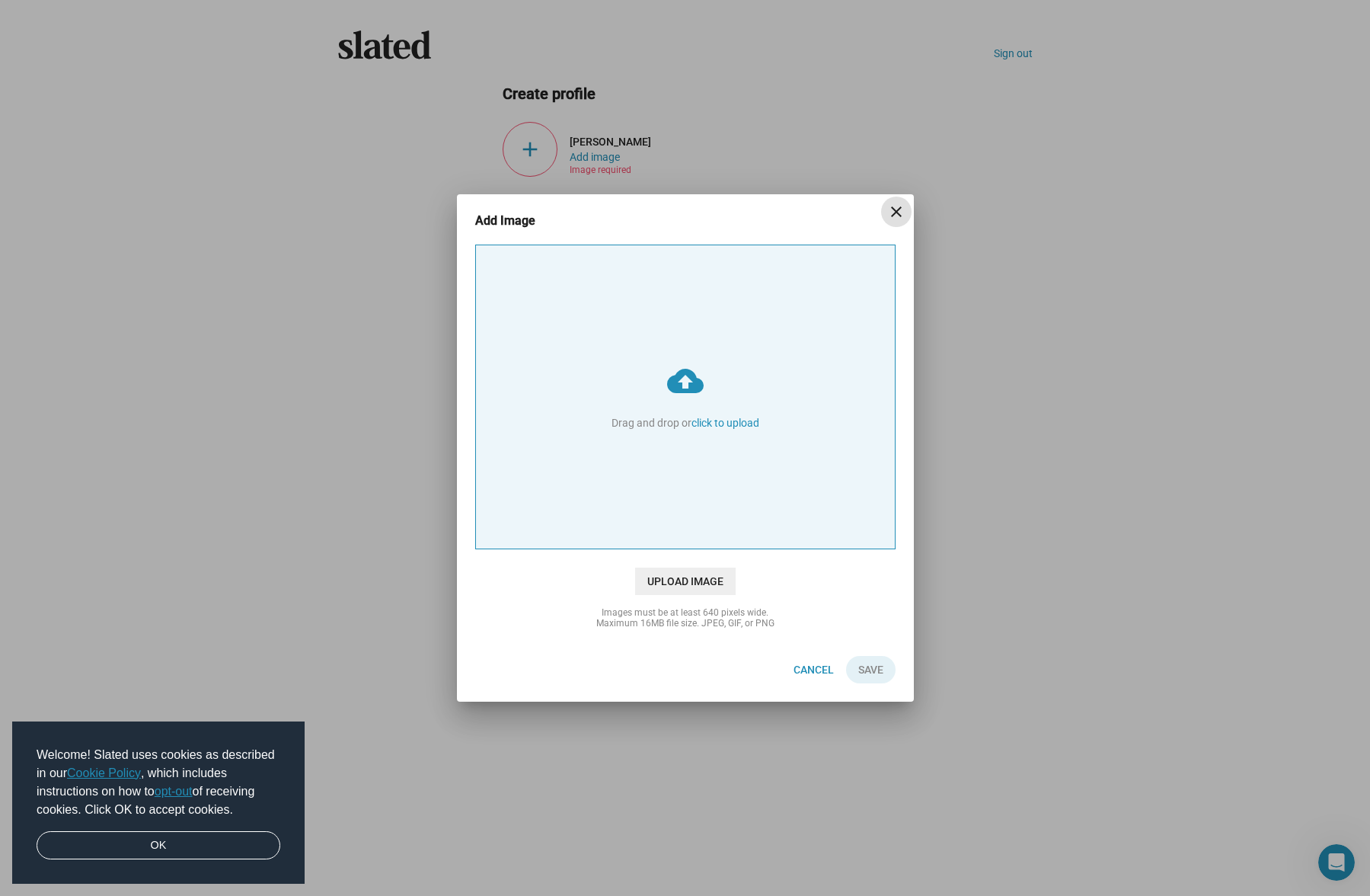
type input "C:\fakepath\Self Podtrair Sept 8 25 copy.jpg"
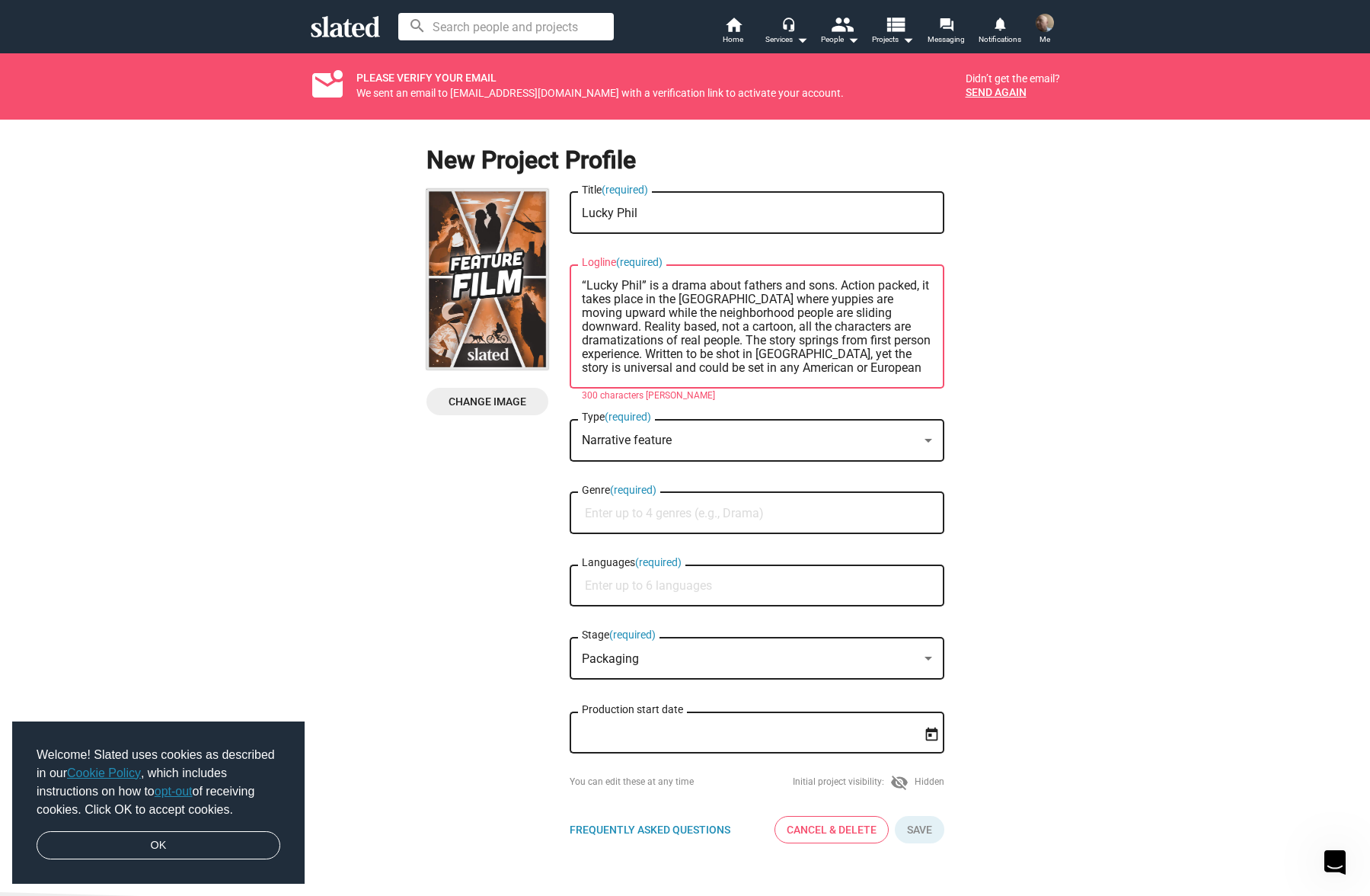
scroll to position [96, 0]
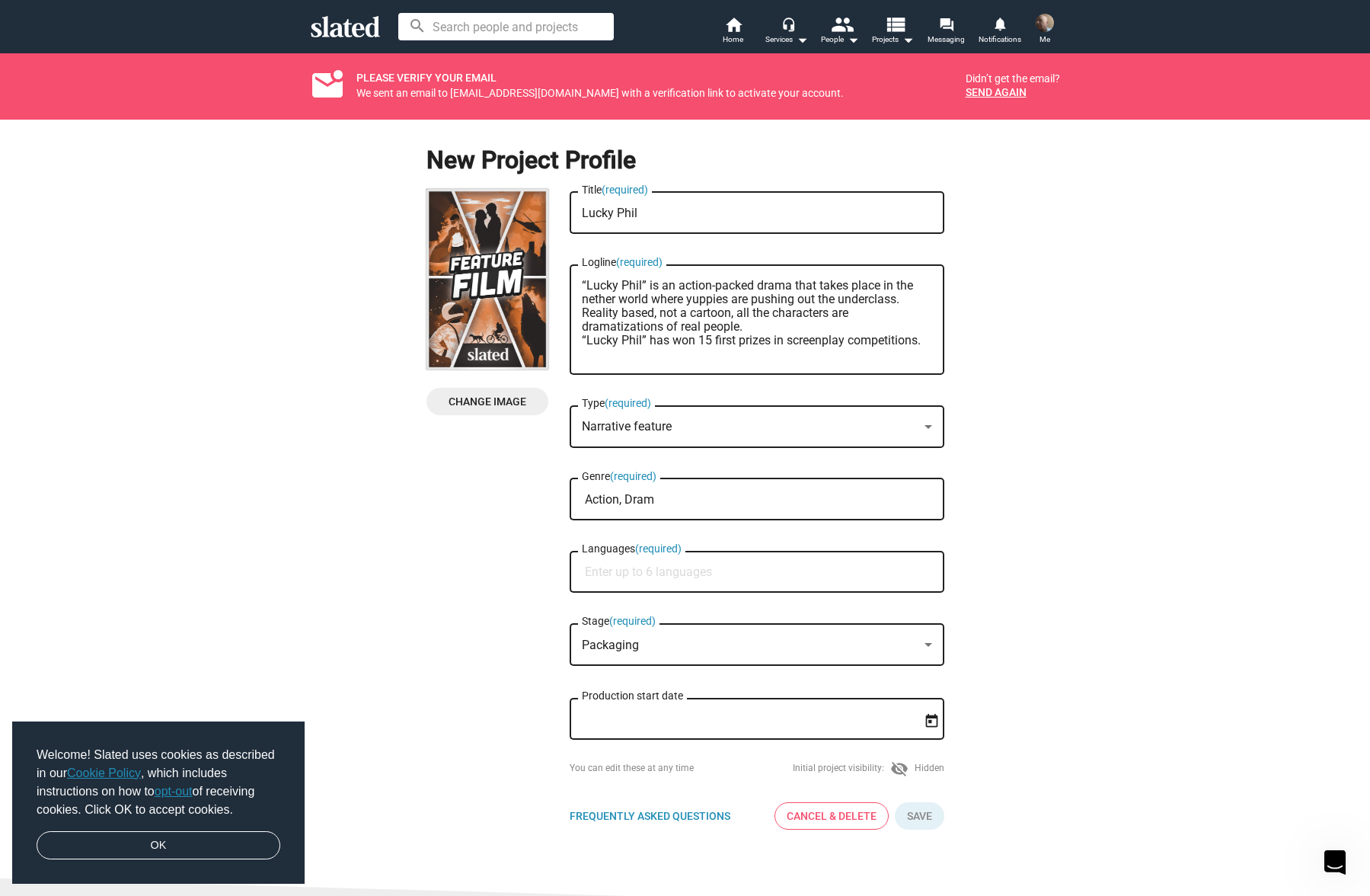
scroll to position [74, 0]
